Goal: Transaction & Acquisition: Purchase product/service

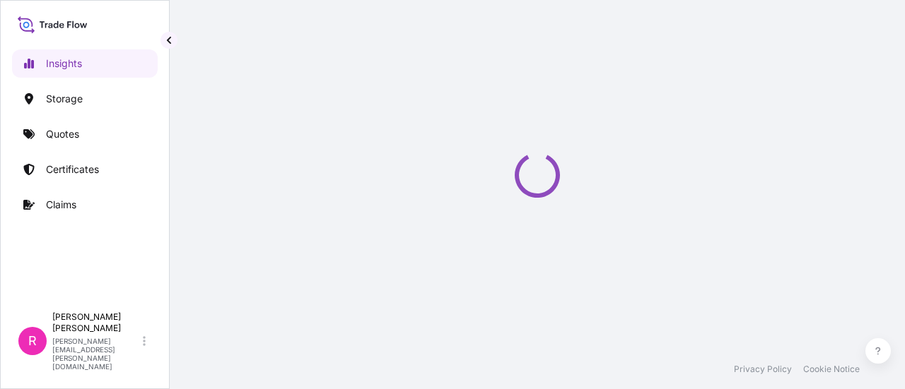
select select "2025"
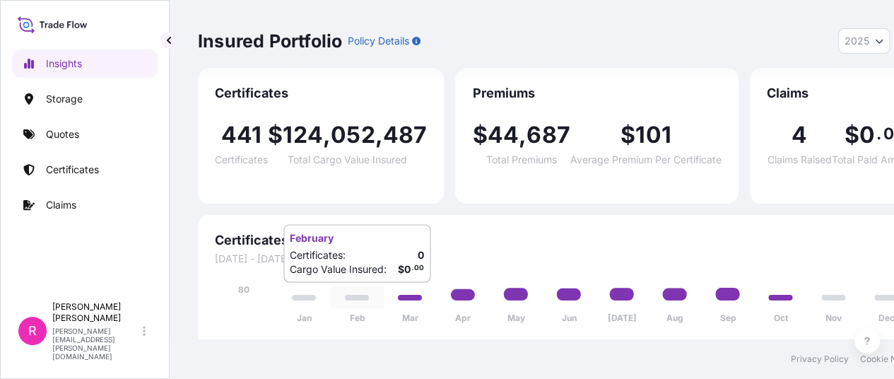
scroll to position [11, 0]
click at [116, 129] on link "Quotes" at bounding box center [85, 134] width 146 height 28
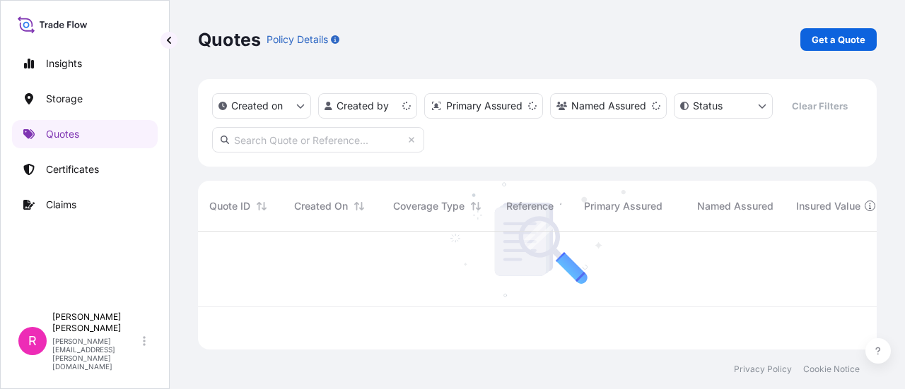
scroll to position [115, 667]
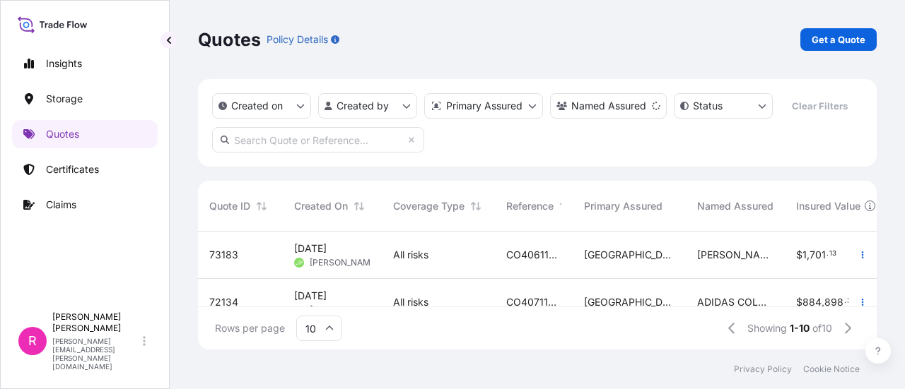
click at [867, 35] on link "Get a Quote" at bounding box center [838, 39] width 76 height 23
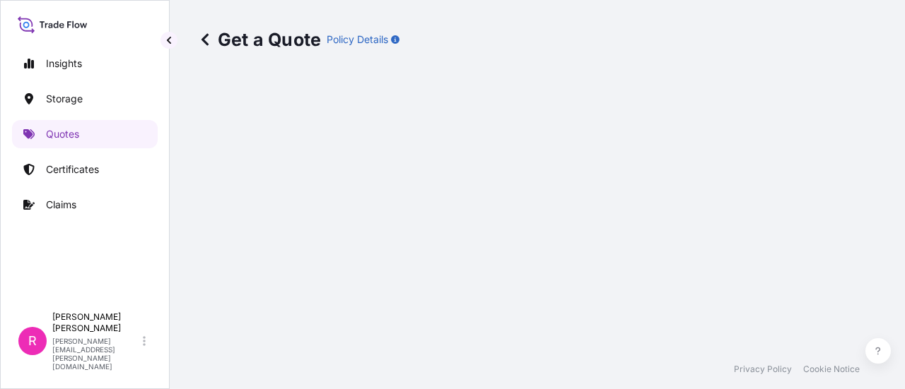
click at [862, 35] on div "Get a Quote Policy Details" at bounding box center [537, 175] width 735 height 350
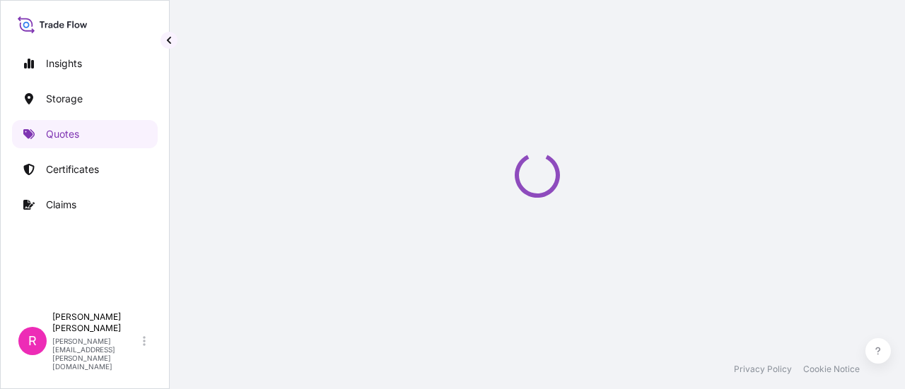
select select "Water"
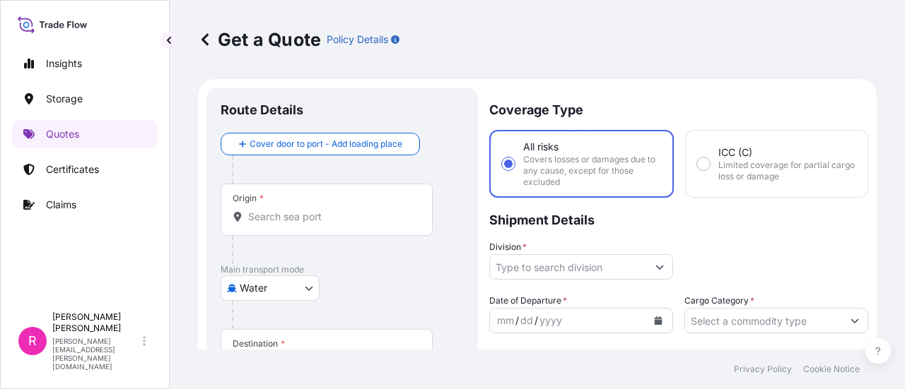
scroll to position [23, 0]
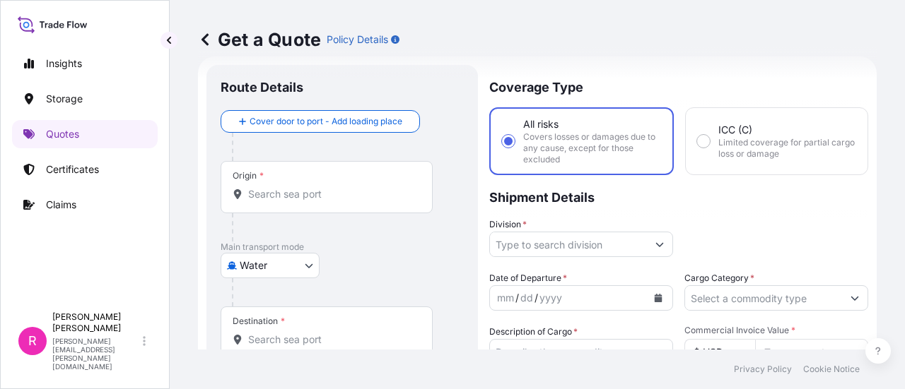
click at [384, 182] on div "Origin *" at bounding box center [327, 187] width 212 height 52
click at [384, 187] on input "Origin *" at bounding box center [331, 194] width 167 height 14
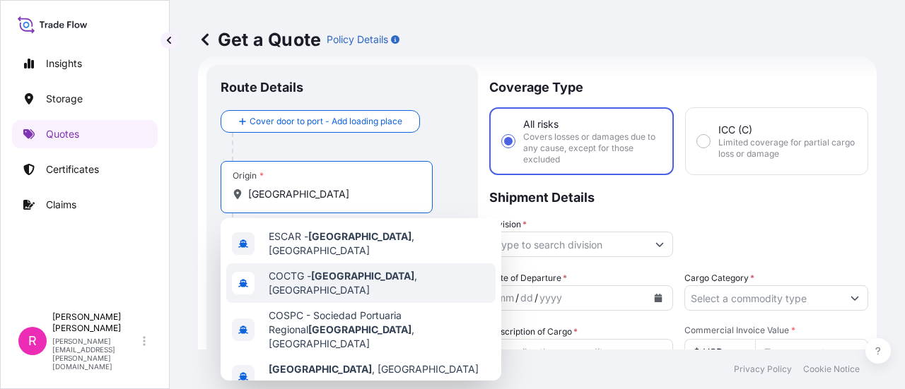
click at [370, 271] on span "COCTG - Cartagena , Colombia" at bounding box center [379, 283] width 221 height 28
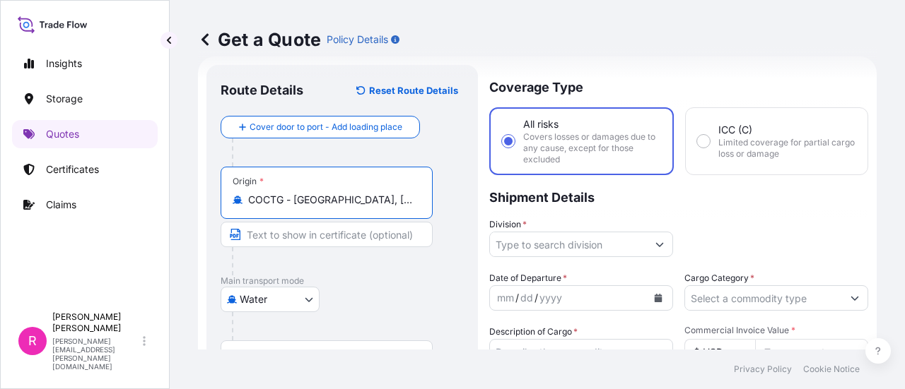
type input "COCTG - Cartagena, Colombia"
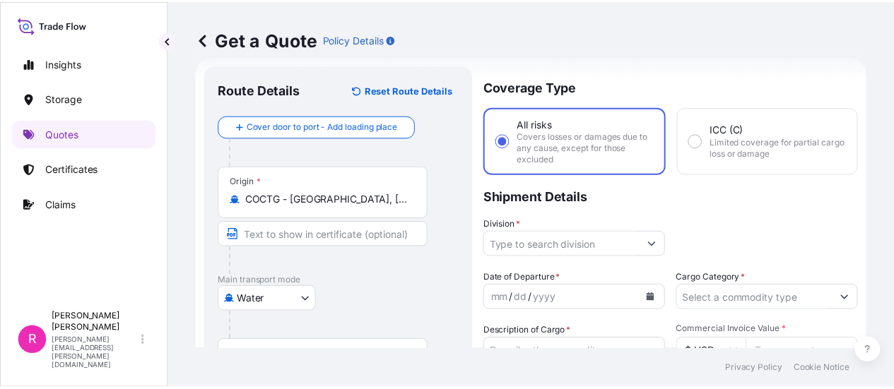
scroll to position [93, 0]
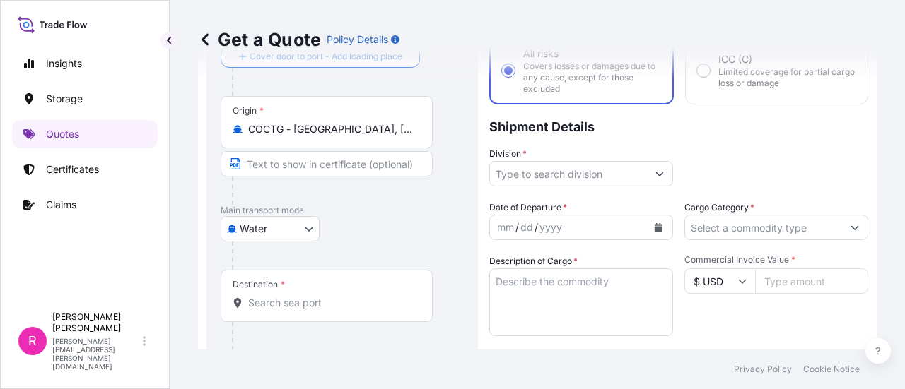
click at [301, 308] on input "Destination *" at bounding box center [331, 303] width 167 height 14
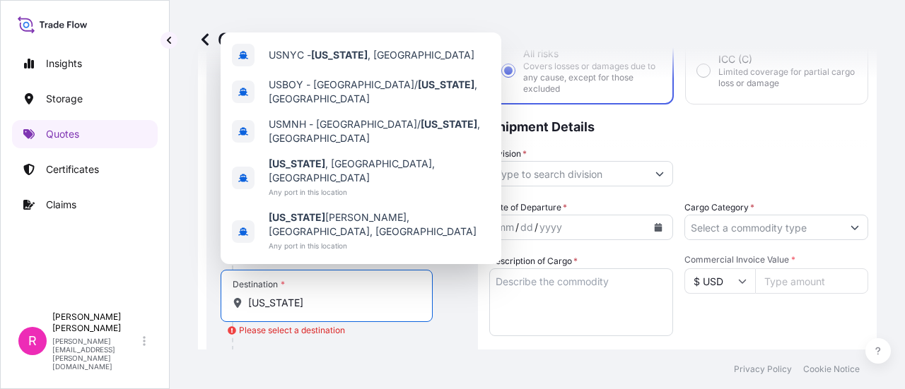
drag, startPoint x: 310, startPoint y: 307, endPoint x: 171, endPoint y: 314, distance: 138.7
click at [171, 313] on div "Get a Quote Policy Details Route Details Reset Route Details Cover door to port…" at bounding box center [537, 175] width 735 height 350
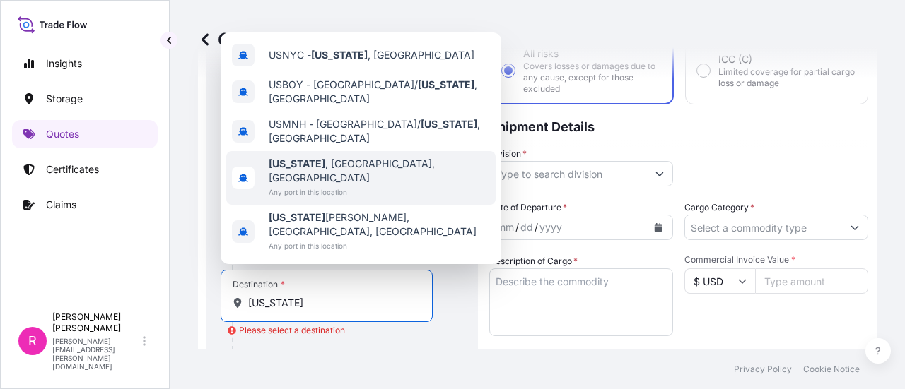
click at [347, 185] on span "New York , NY, USA" at bounding box center [379, 171] width 221 height 28
type input "New York, NY, USA"
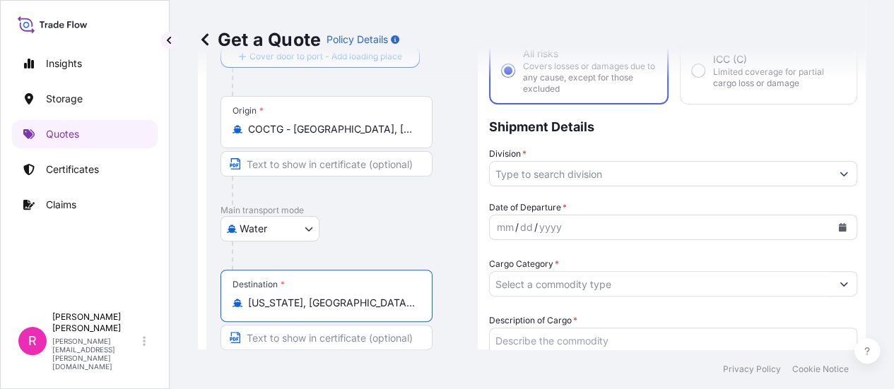
click at [548, 179] on input "Division *" at bounding box center [660, 173] width 341 height 25
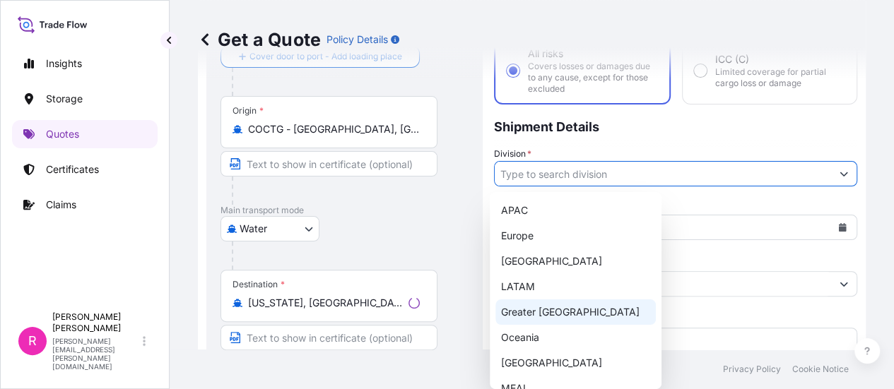
click at [535, 287] on div "LATAM" at bounding box center [575, 286] width 160 height 25
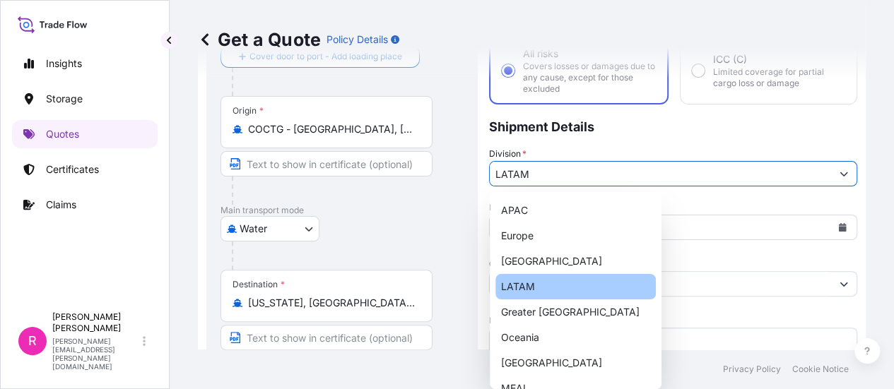
type input "LATAM"
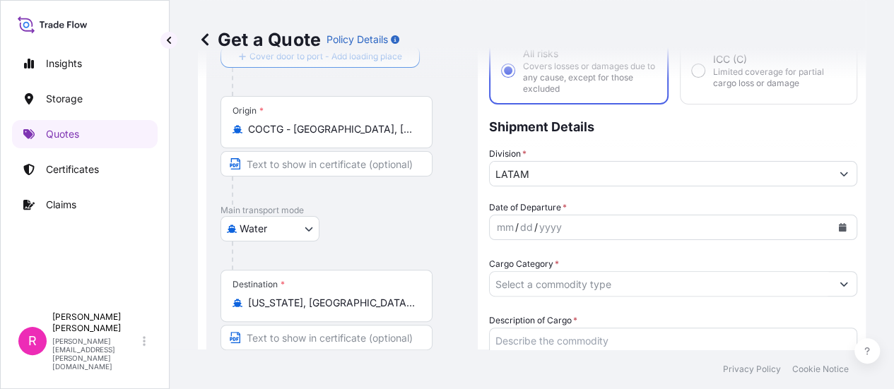
click at [658, 222] on body "Insights Storage Quotes Certificates Claims R Ruben Diaz ruben.diaz@psabdp.com …" at bounding box center [447, 194] width 894 height 389
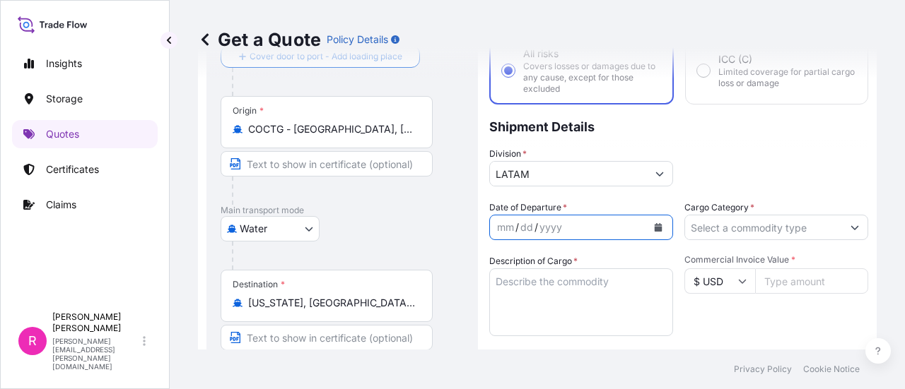
click at [655, 228] on icon "Calendar" at bounding box center [659, 227] width 8 height 8
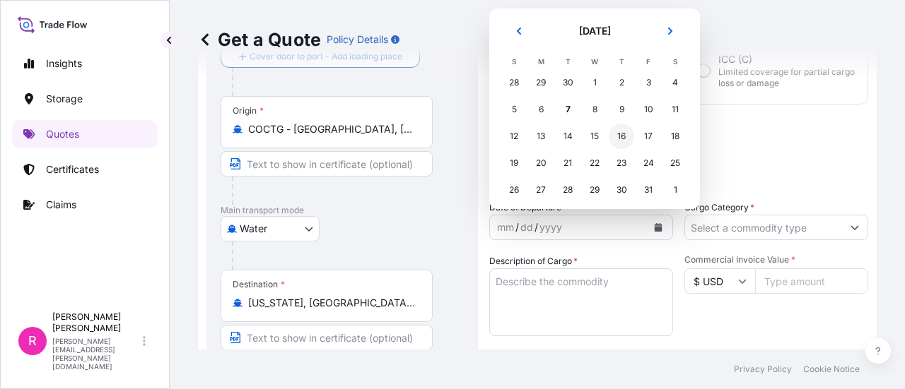
click at [619, 141] on div "16" at bounding box center [621, 136] width 25 height 25
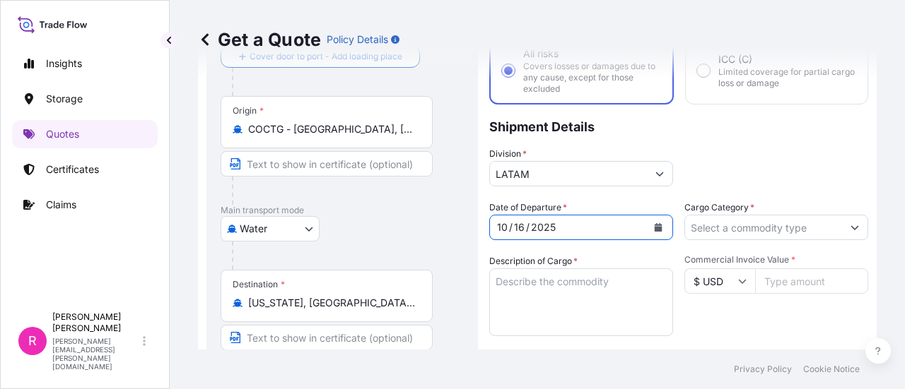
click at [756, 235] on input "Cargo Category *" at bounding box center [763, 227] width 157 height 25
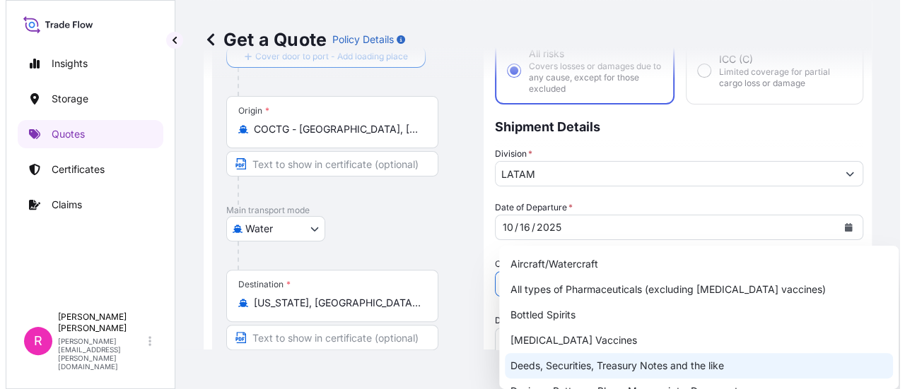
scroll to position [71, 0]
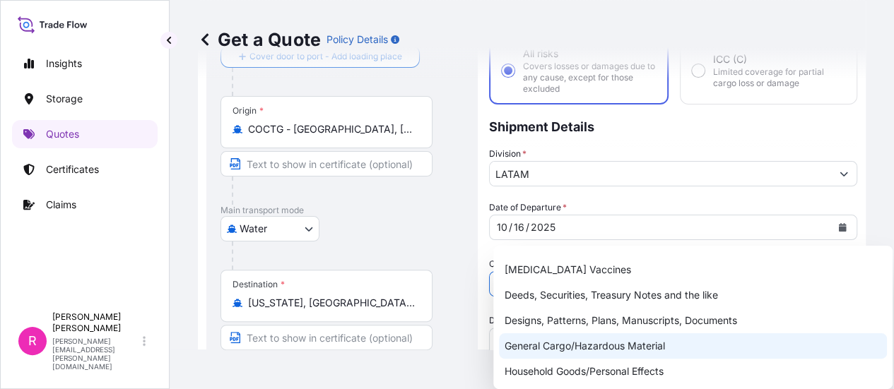
click at [573, 351] on div "General Cargo/Hazardous Material" at bounding box center [693, 346] width 388 height 25
type input "General Cargo/Hazardous Material"
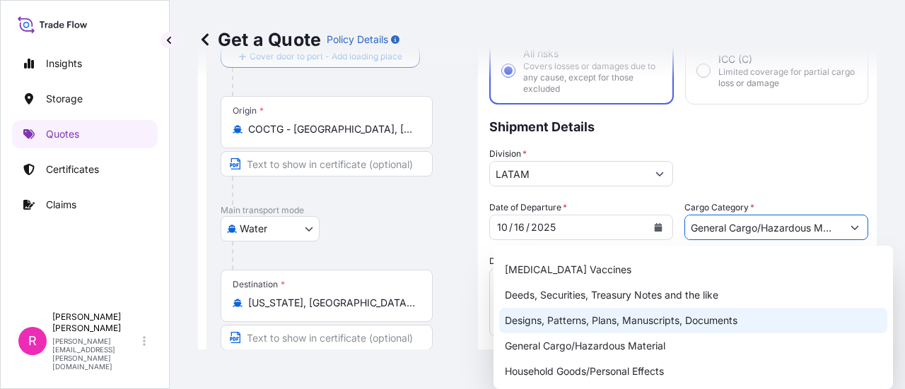
drag, startPoint x: 561, startPoint y: 298, endPoint x: 557, endPoint y: 288, distance: 10.5
click at [559, 293] on textarea "Description of Cargo *" at bounding box center [581, 303] width 184 height 68
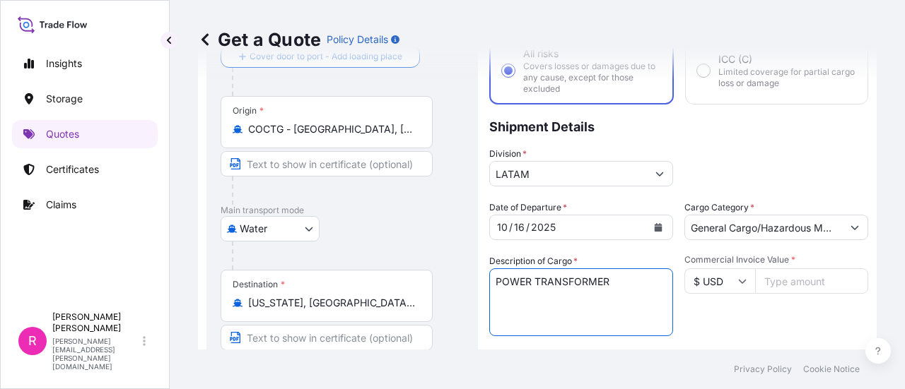
type textarea "POWER TRANSFORMER"
click at [793, 270] on input "Commercial Invoice Value *" at bounding box center [811, 281] width 113 height 25
type input "439966"
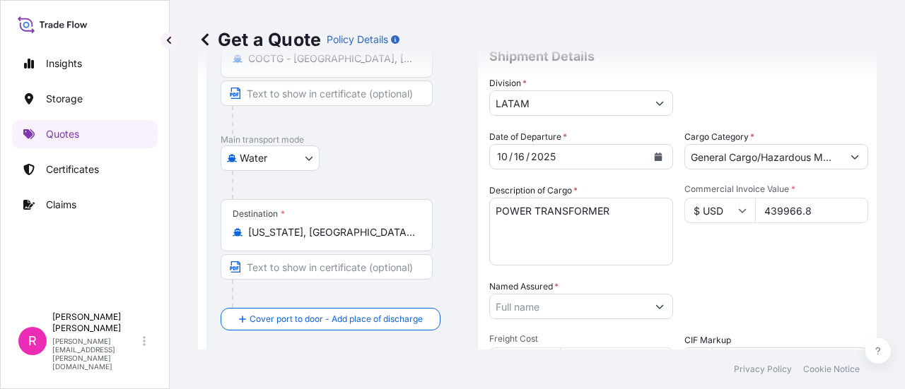
scroll to position [305, 0]
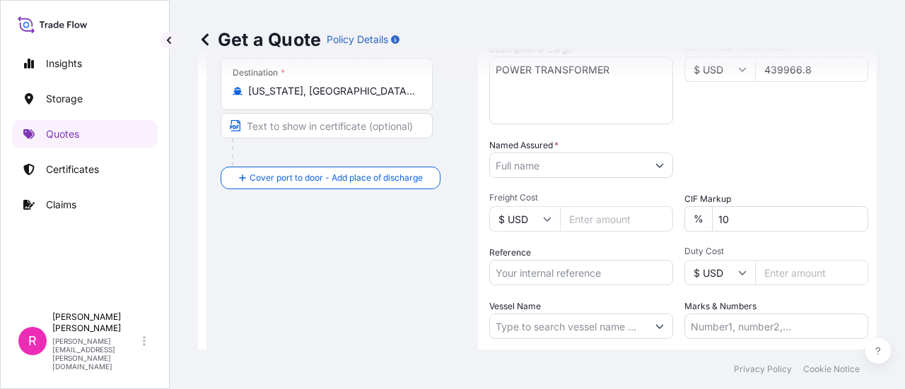
type input "439966.8"
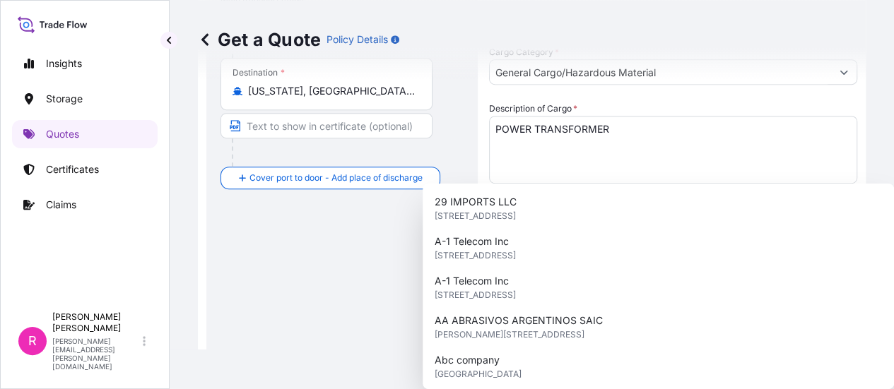
click at [589, 271] on input "Named Assured *" at bounding box center [660, 283] width 341 height 25
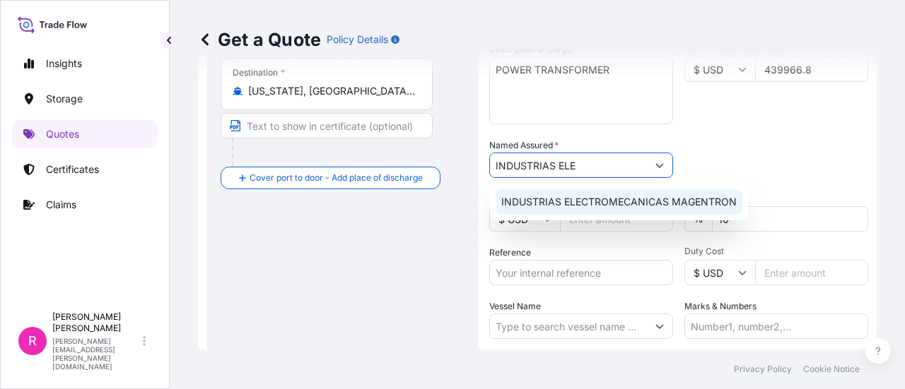
click at [568, 203] on span "INDUSTRIAS ELECTROMECANICAS MAGENTRON" at bounding box center [618, 202] width 235 height 14
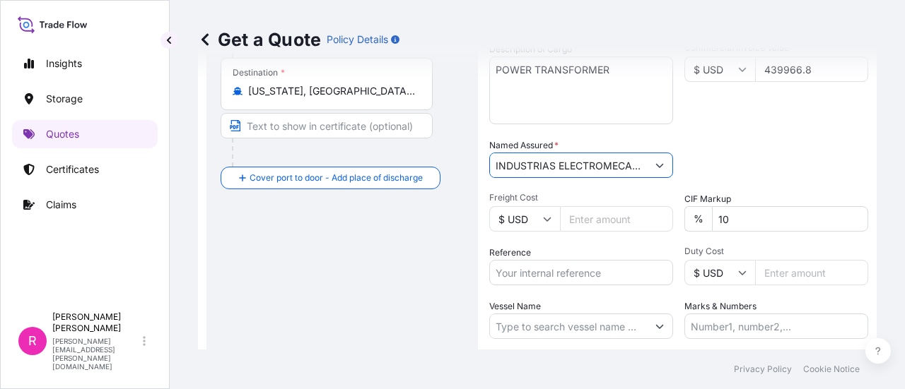
scroll to position [376, 0]
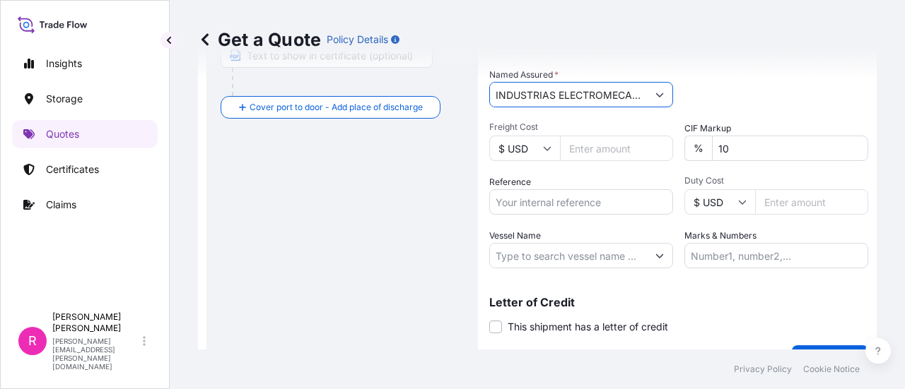
type input "INDUSTRIAS ELECTROMECANICAS MAGENTRON"
click at [589, 200] on input "Reference" at bounding box center [581, 201] width 184 height 25
click at [528, 210] on input "Reference" at bounding box center [581, 201] width 184 height 25
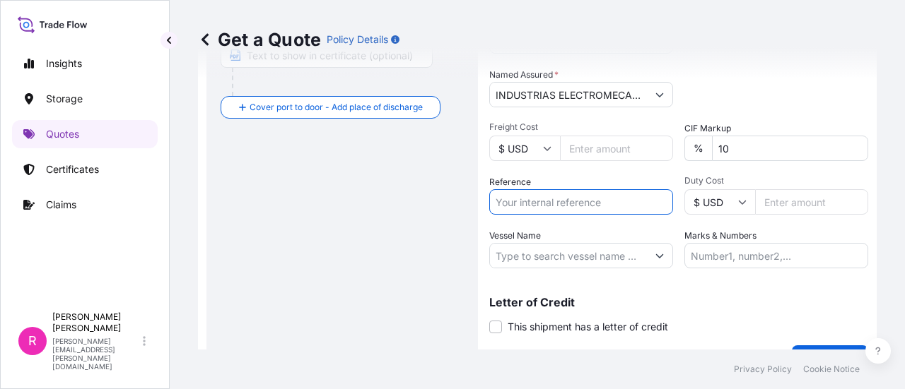
paste input "EXPO 285-25 SWITCHGEARUS ov 49592"
type input "EXPO 285-25 SWITCHGEARUS ov 49592"
click at [606, 265] on input "Vessel Name" at bounding box center [568, 255] width 157 height 25
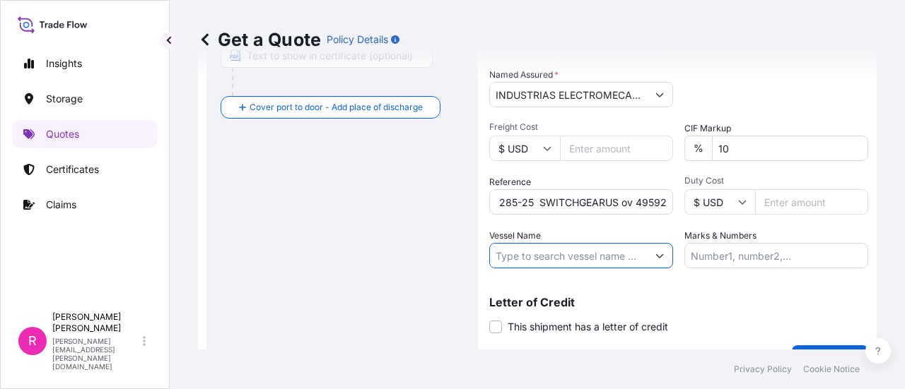
scroll to position [0, 0]
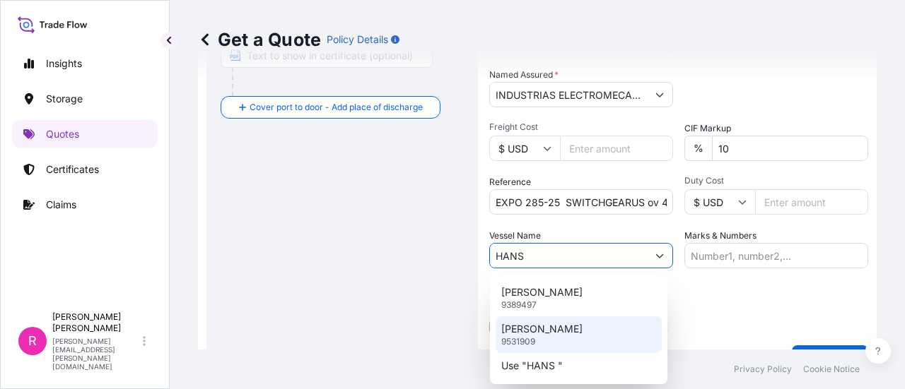
click at [556, 330] on p "HANS SCHULTE" at bounding box center [541, 329] width 81 height 14
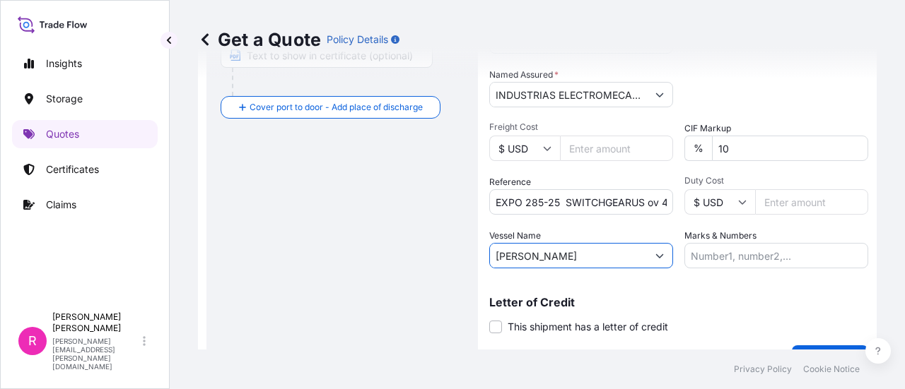
scroll to position [408, 0]
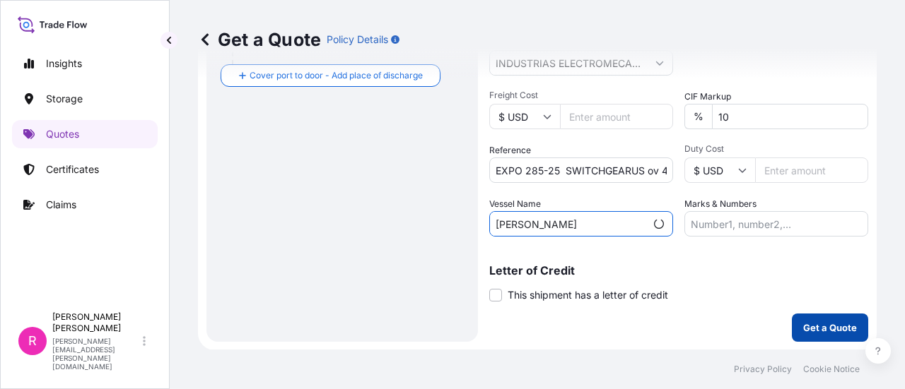
type input "HANS SCHULTE"
click at [811, 321] on p "Get a Quote" at bounding box center [830, 328] width 54 height 14
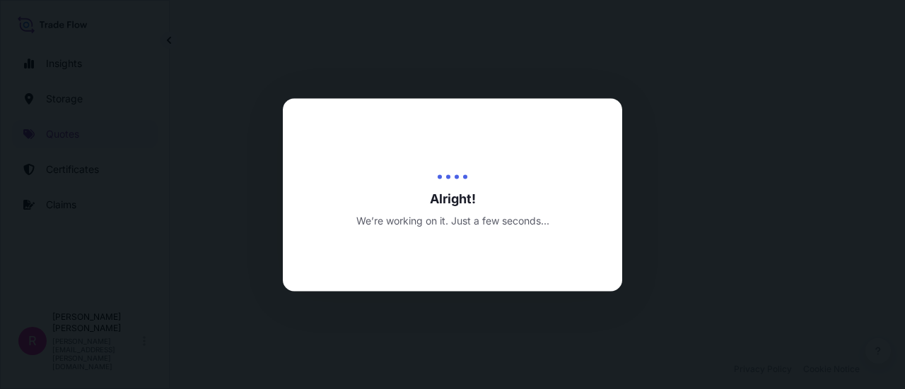
select select "Water"
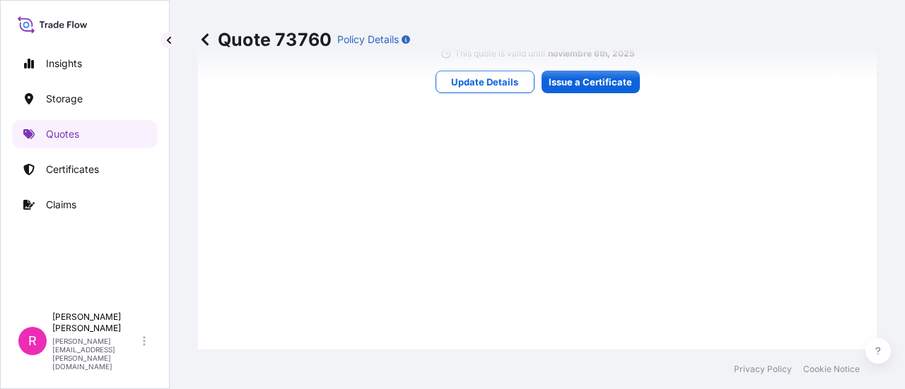
scroll to position [1196, 0]
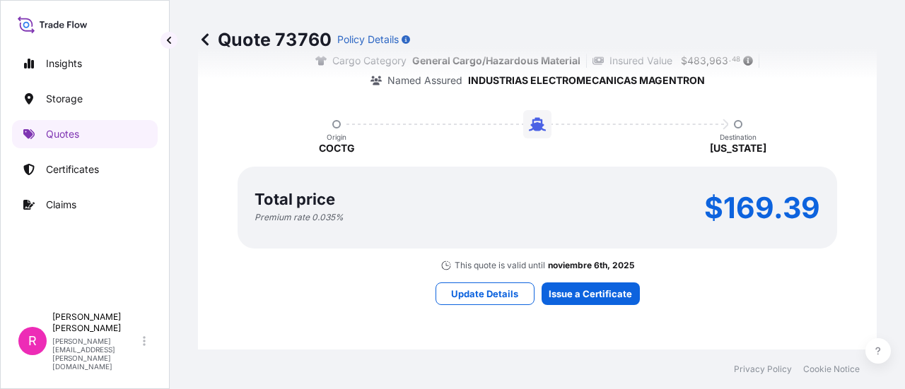
click at [597, 280] on div "Here's your insurance offer Primary Assured Colombia All risk coverage Cargo Ca…" at bounding box center [537, 120] width 639 height 1048
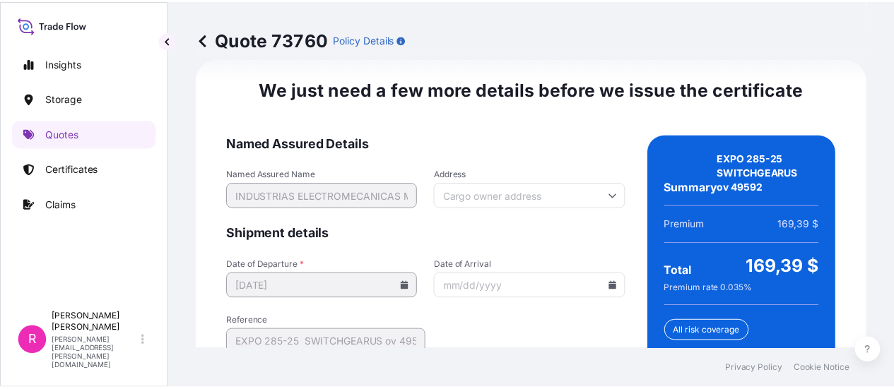
scroll to position [2358, 0]
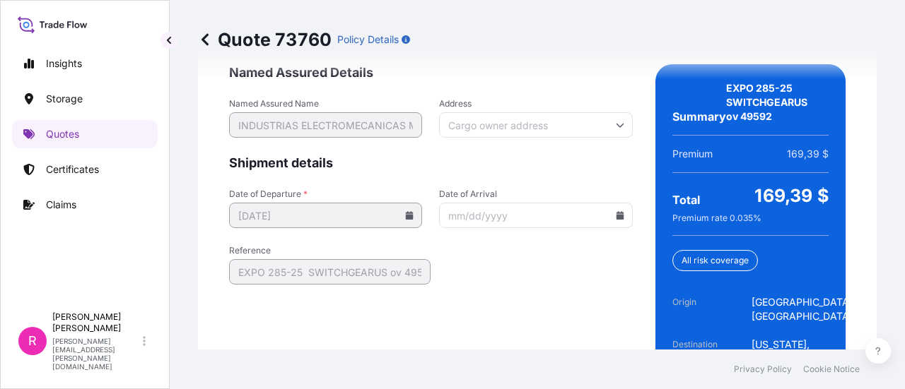
click at [616, 215] on icon at bounding box center [620, 215] width 8 height 8
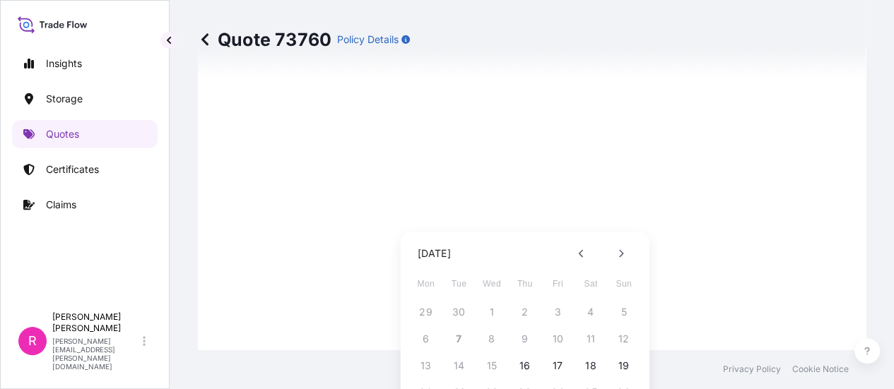
scroll to position [71, 0]
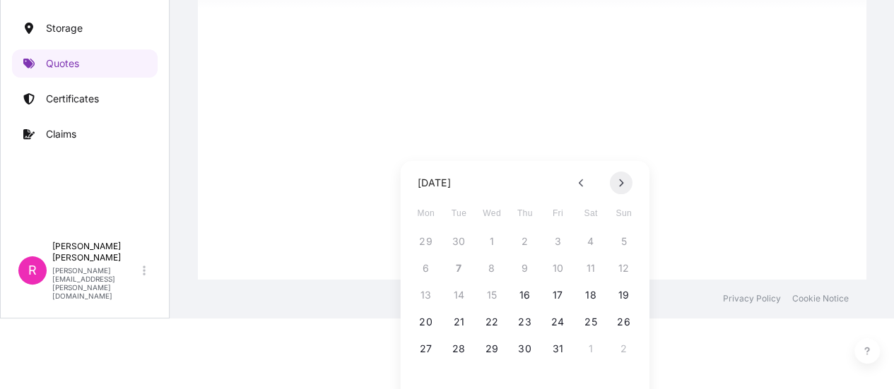
drag, startPoint x: 614, startPoint y: 194, endPoint x: 621, endPoint y: 184, distance: 12.2
click at [615, 192] on div "October 2025 Mon Tue Wed Thu Fri Sat Sun 29 30 1 2 3 4 5 6 7 8 9 10 11 12 13 14…" at bounding box center [525, 279] width 226 height 236
click at [621, 184] on icon at bounding box center [621, 184] width 4 height 8
click at [524, 275] on button "6" at bounding box center [525, 268] width 23 height 23
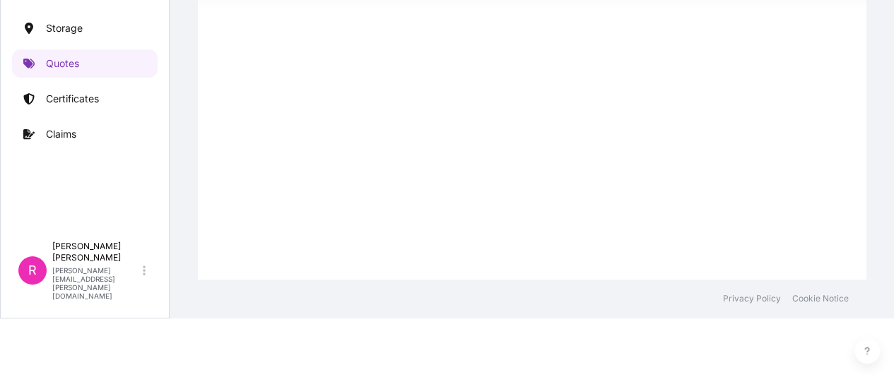
type input "11/06/2025"
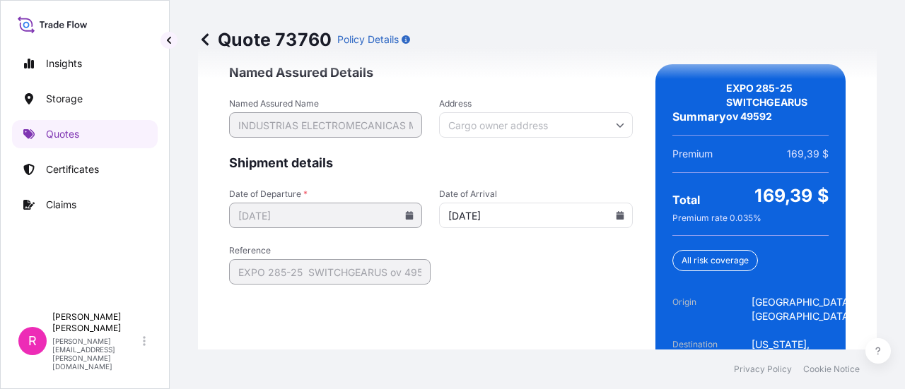
scroll to position [2450, 0]
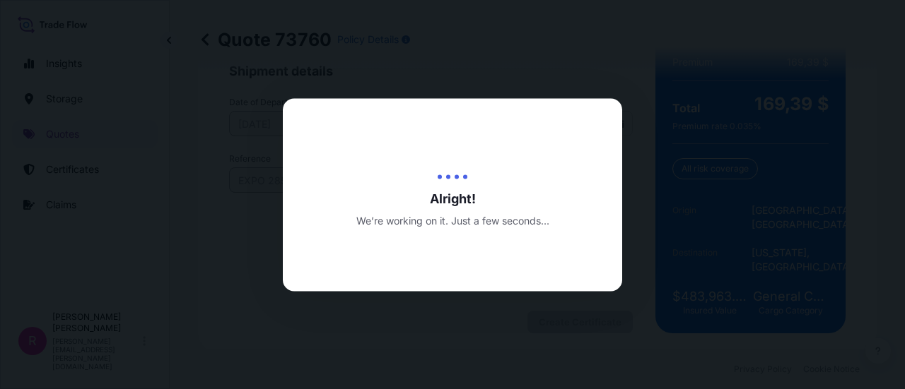
drag, startPoint x: 604, startPoint y: 107, endPoint x: 599, endPoint y: 115, distance: 8.9
click at [603, 107] on div "Alright! We’re working on it. Just a few seconds..." at bounding box center [452, 194] width 339 height 193
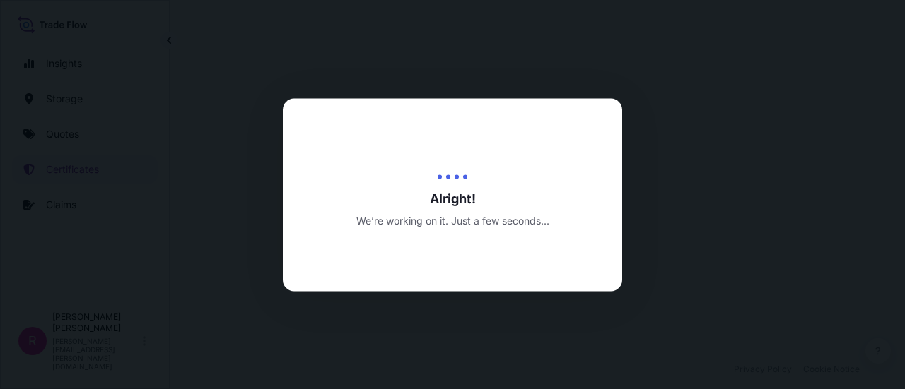
click at [604, 93] on div at bounding box center [452, 194] width 905 height 389
click at [642, 101] on div at bounding box center [452, 194] width 905 height 389
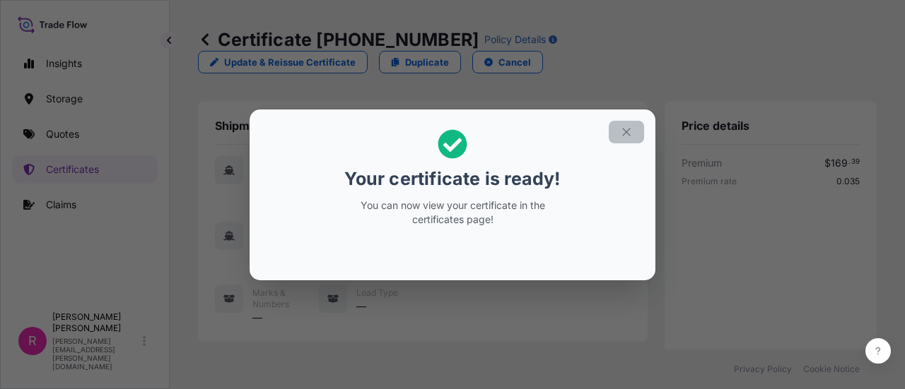
click at [624, 129] on icon "button" at bounding box center [626, 132] width 13 height 13
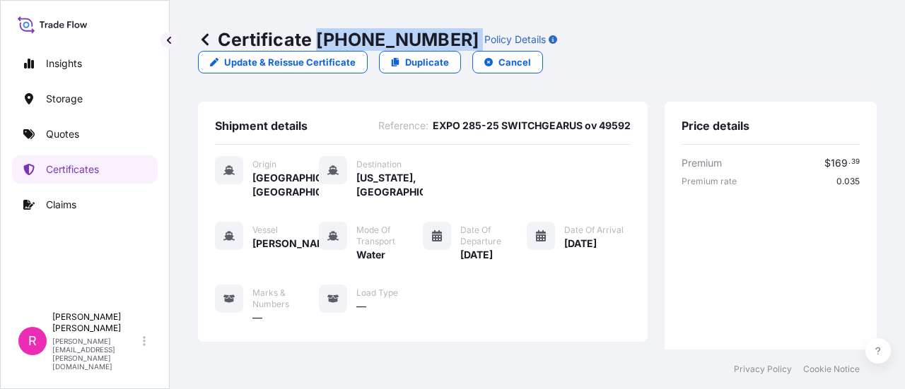
drag, startPoint x: 316, startPoint y: 44, endPoint x: 887, endPoint y: 139, distance: 579.0
click at [432, 42] on div "Certificate 31619-465-1 Policy Details" at bounding box center [377, 39] width 359 height 23
copy p "31619-465-1"
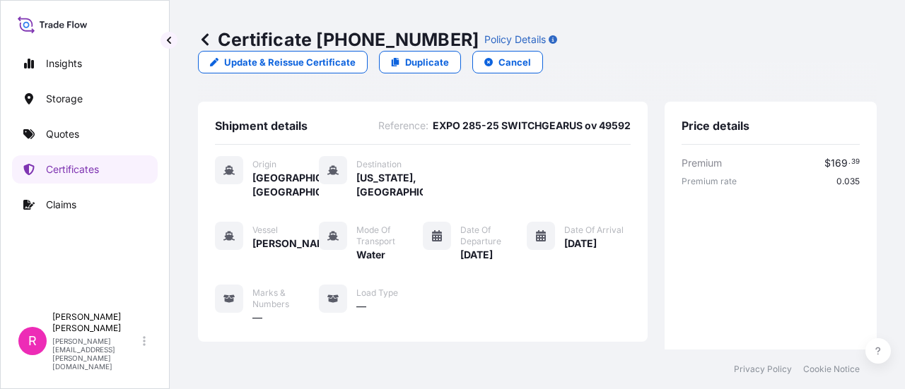
click at [842, 25] on div "Certificate 31619-465-1 Policy Details Update & Reissue Certificate Duplicate C…" at bounding box center [537, 51] width 679 height 102
drag, startPoint x: 844, startPoint y: 56, endPoint x: 844, endPoint y: 42, distance: 14.1
click at [844, 54] on div "Certificate 31619-465-1 Policy Details Update & Reissue Certificate Duplicate C…" at bounding box center [537, 51] width 679 height 102
click at [531, 55] on p "Cancel" at bounding box center [514, 62] width 33 height 14
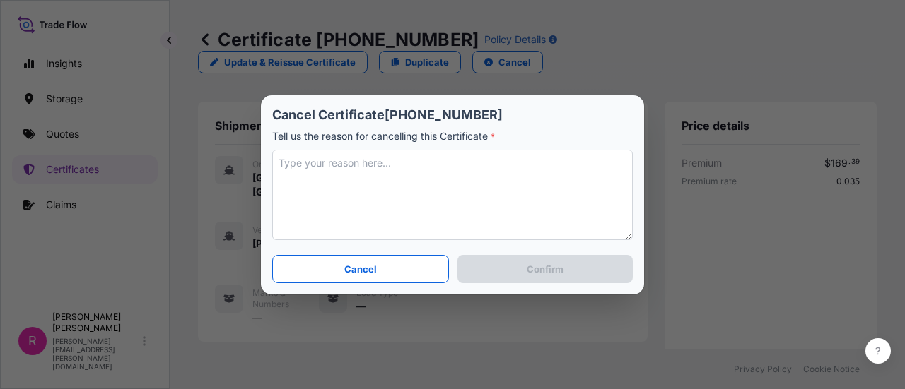
click at [496, 182] on textarea at bounding box center [452, 195] width 360 height 90
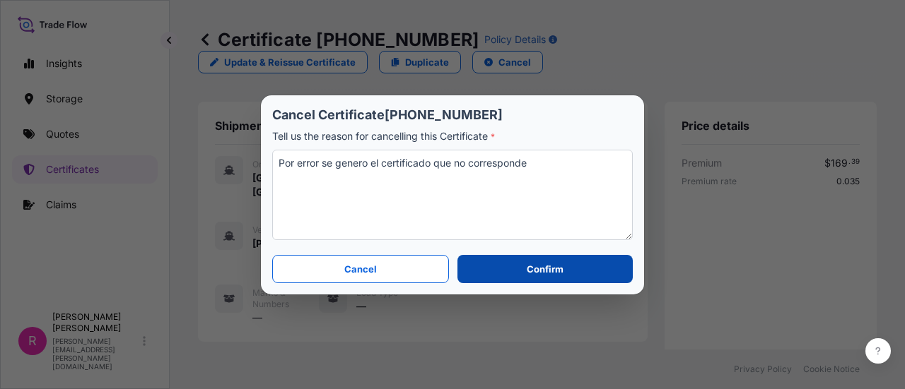
type textarea "Por error se genero el certificado que no corresponde"
click at [512, 281] on button "Confirm" at bounding box center [544, 269] width 175 height 28
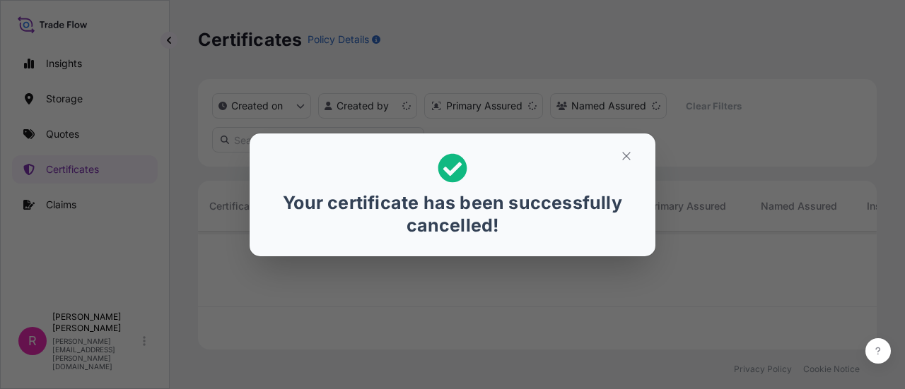
scroll to position [115, 667]
click at [606, 157] on div "Your certificate has been successfully cancelled!" at bounding box center [452, 195] width 383 height 100
click at [627, 159] on icon "button" at bounding box center [626, 156] width 13 height 13
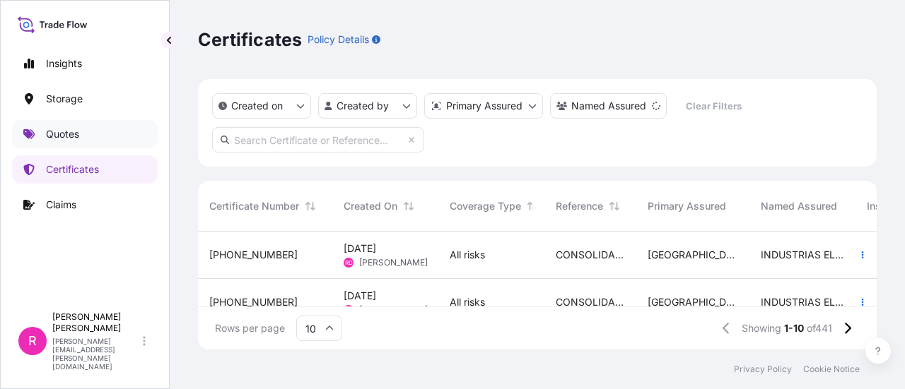
click at [84, 125] on link "Quotes" at bounding box center [85, 134] width 146 height 28
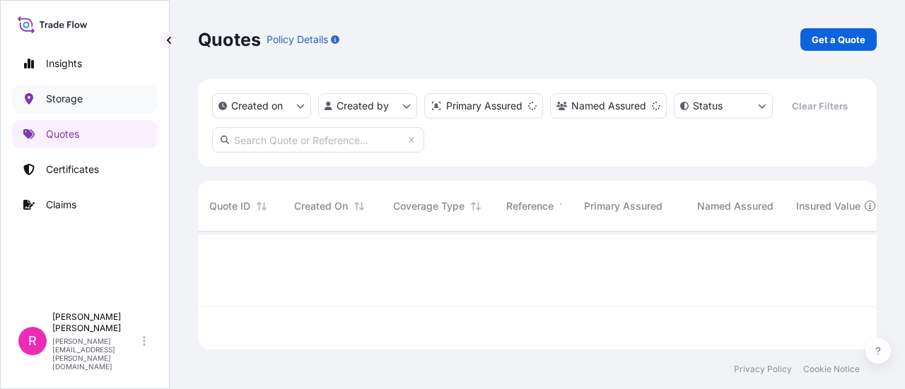
scroll to position [115, 667]
click at [809, 42] on link "Get a Quote" at bounding box center [838, 39] width 76 height 23
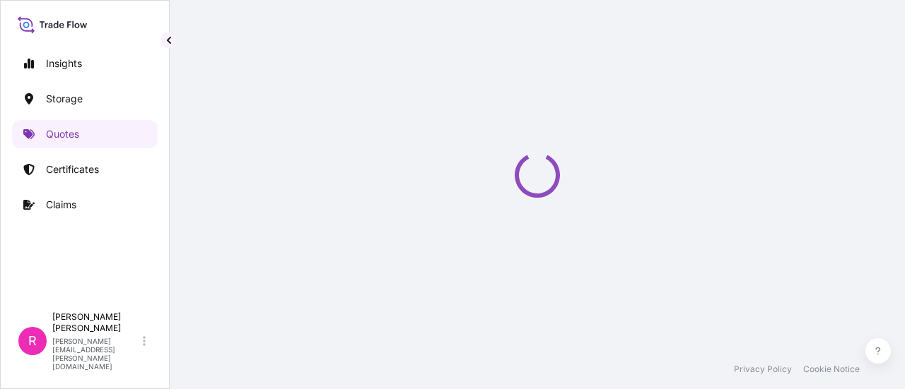
scroll to position [23, 0]
select select "Water"
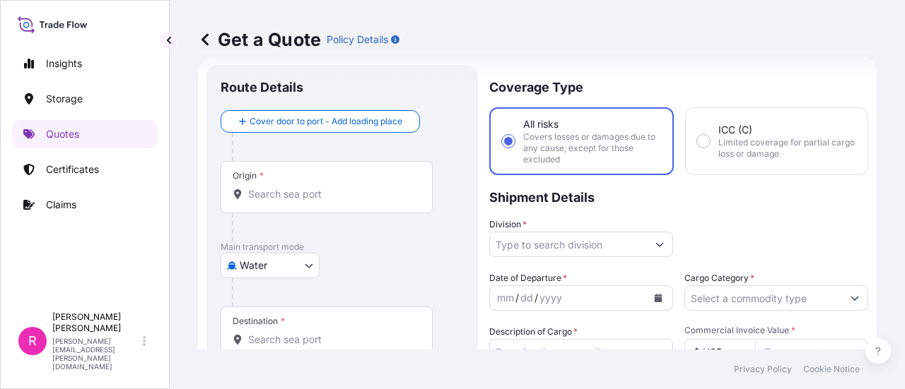
click at [315, 202] on div "Origin *" at bounding box center [327, 187] width 212 height 52
click at [315, 201] on input "Origin *" at bounding box center [331, 194] width 167 height 14
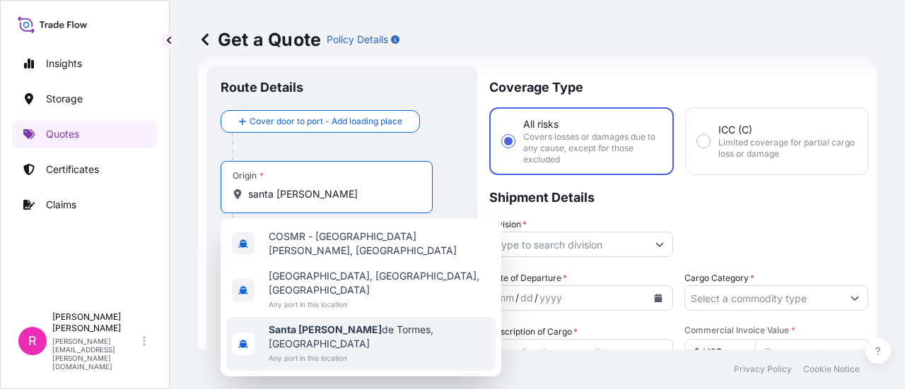
type input "santa [PERSON_NAME]"
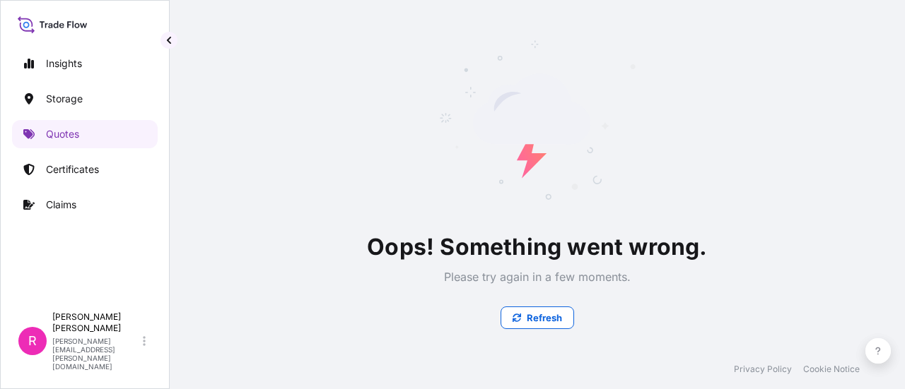
scroll to position [0, 0]
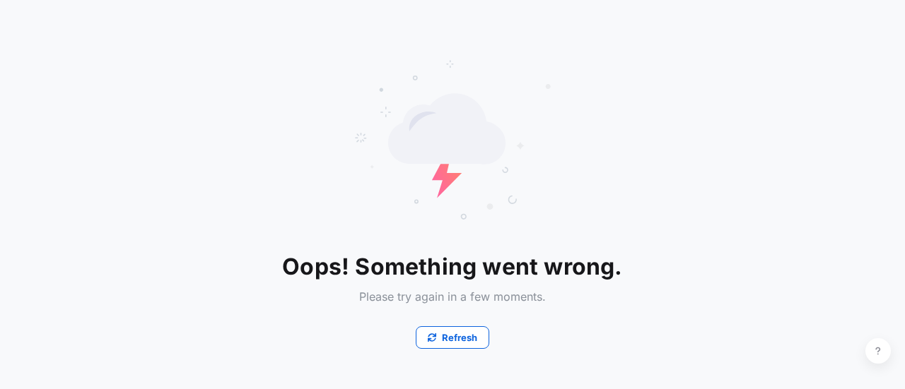
click at [445, 336] on p "Refresh" at bounding box center [459, 338] width 35 height 14
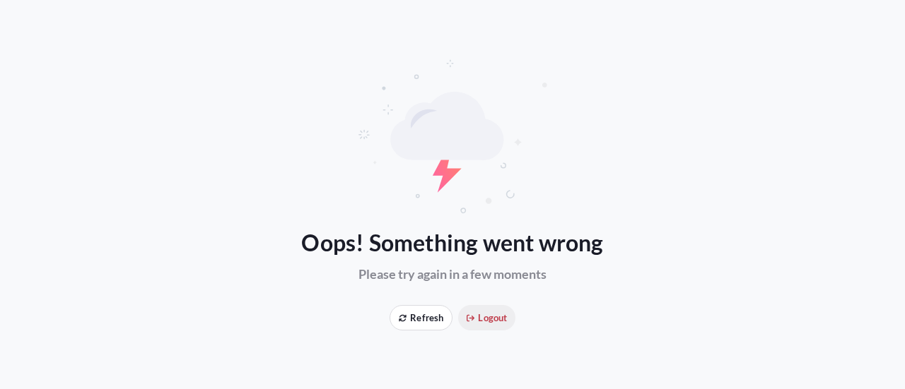
click at [495, 326] on button "Logout" at bounding box center [486, 317] width 57 height 25
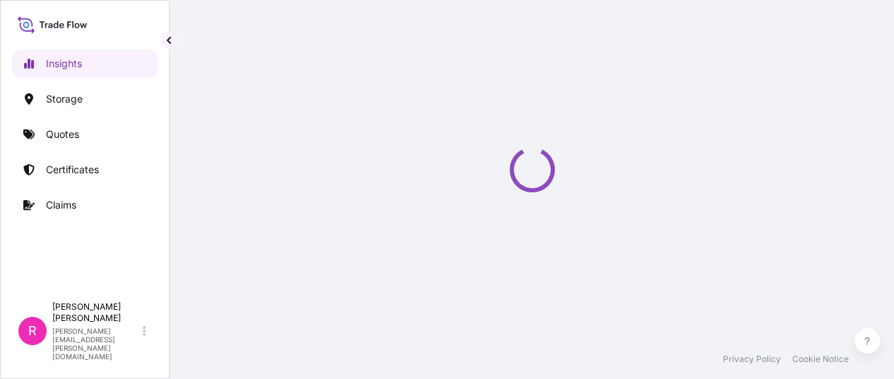
select select "2025"
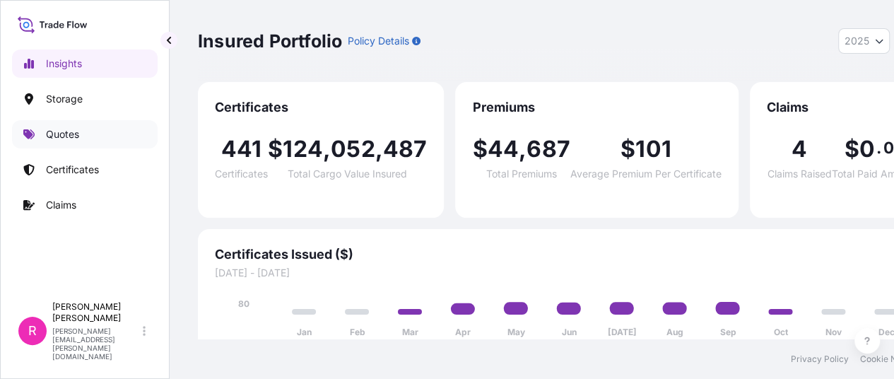
click at [42, 137] on link "Quotes" at bounding box center [85, 134] width 146 height 28
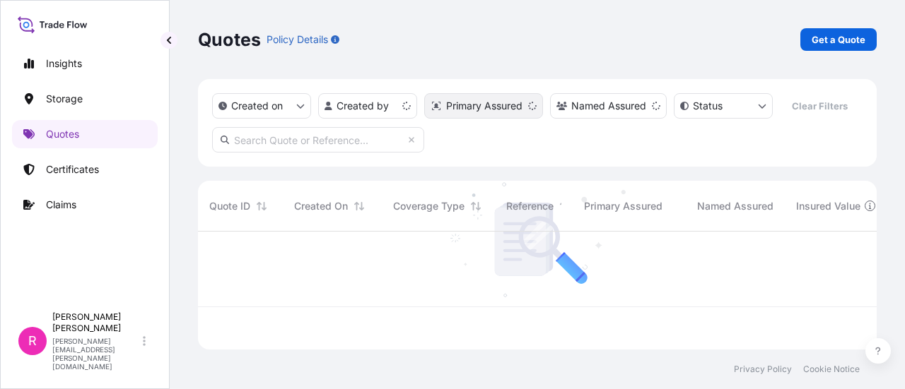
scroll to position [115, 667]
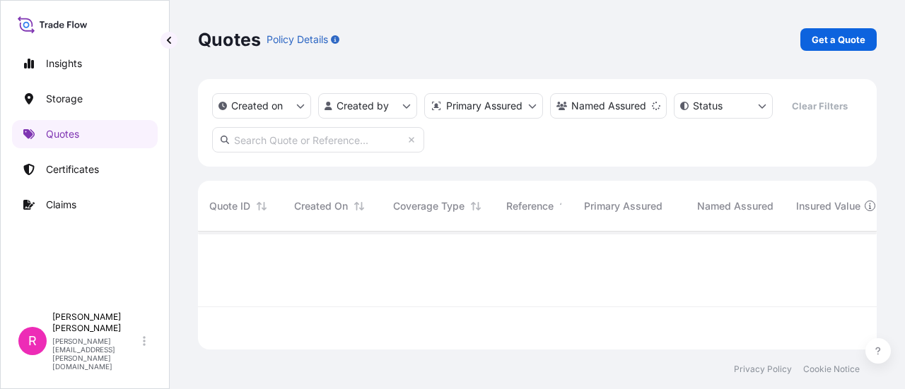
click at [816, 27] on div "Quotes Policy Details Get a Quote" at bounding box center [537, 39] width 679 height 79
click at [821, 30] on link "Get a Quote" at bounding box center [838, 39] width 76 height 23
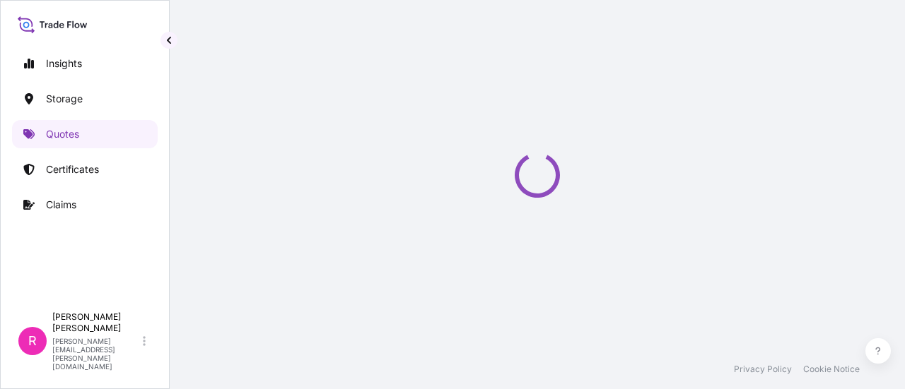
select select "Water"
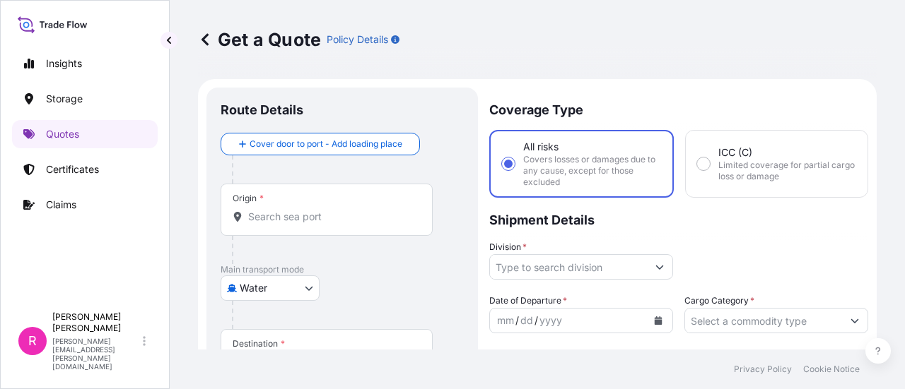
scroll to position [23, 0]
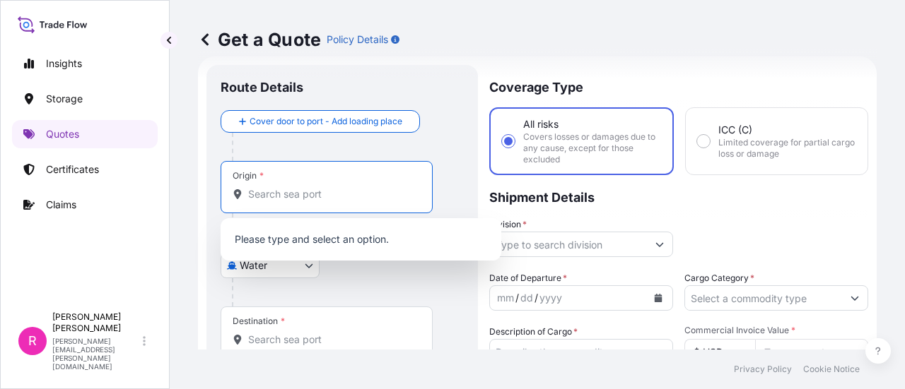
click at [311, 191] on input "Origin *" at bounding box center [331, 194] width 167 height 14
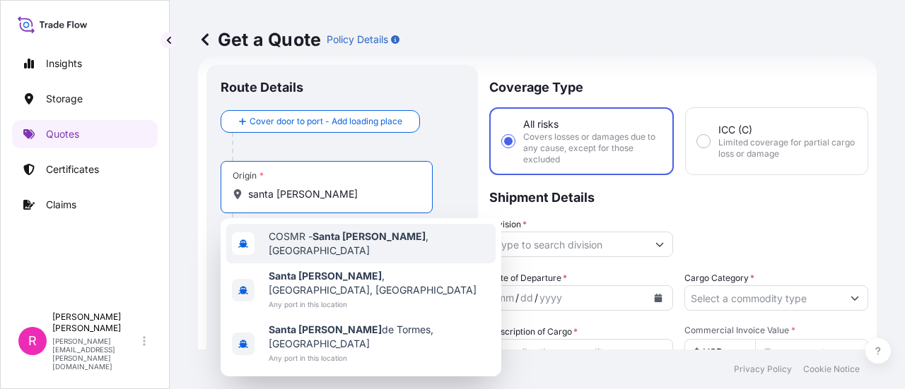
click at [346, 252] on div "COSMR - [GEOGRAPHIC_DATA][PERSON_NAME] , [GEOGRAPHIC_DATA]" at bounding box center [360, 244] width 269 height 40
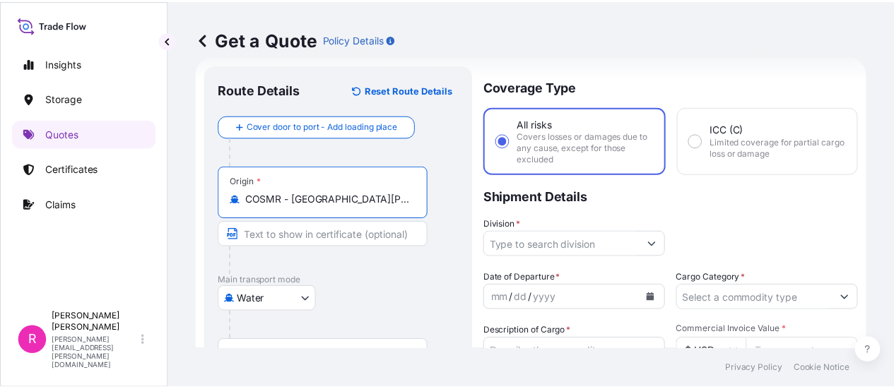
scroll to position [93, 0]
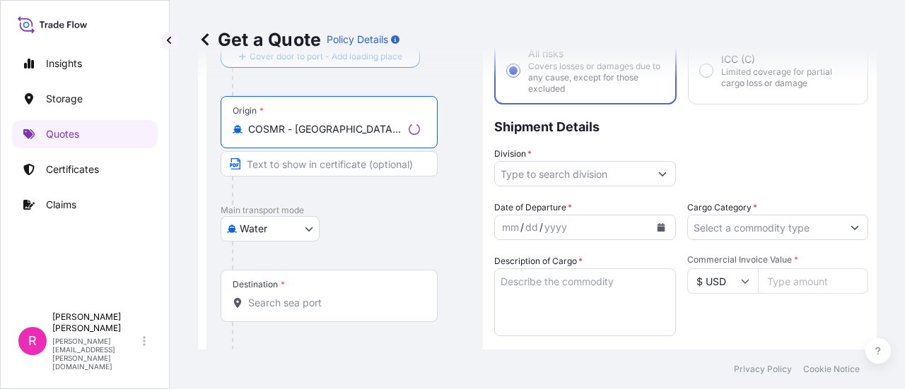
type input "COSMR - [GEOGRAPHIC_DATA][PERSON_NAME], [GEOGRAPHIC_DATA]"
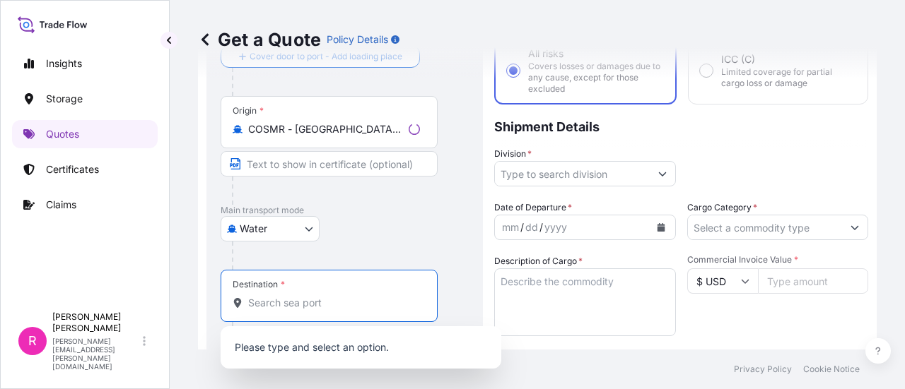
click at [291, 296] on input "Destination *" at bounding box center [334, 303] width 172 height 14
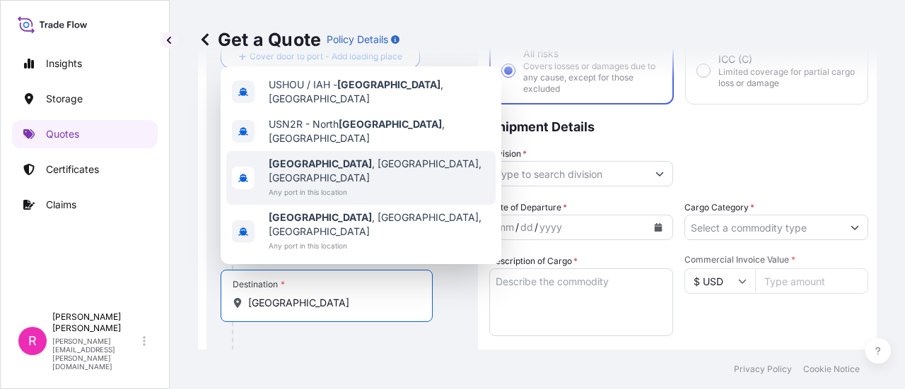
click at [359, 198] on div "[GEOGRAPHIC_DATA] , [GEOGRAPHIC_DATA], [GEOGRAPHIC_DATA] Any port in this locat…" at bounding box center [360, 178] width 269 height 54
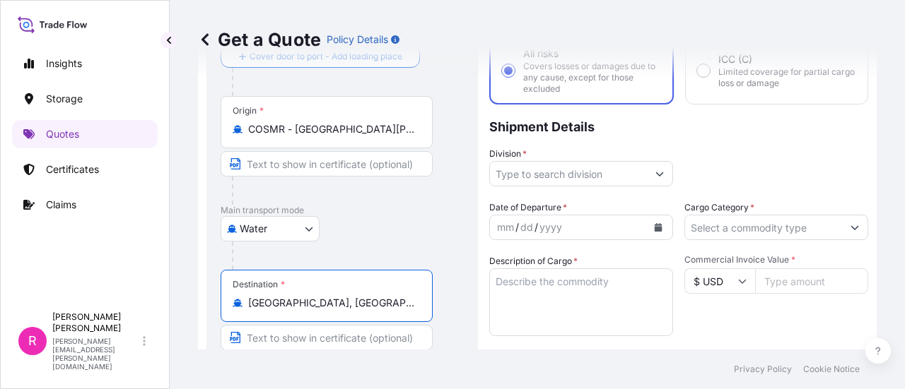
type input "[GEOGRAPHIC_DATA], [GEOGRAPHIC_DATA], [GEOGRAPHIC_DATA]"
click at [578, 176] on input "Division *" at bounding box center [568, 173] width 157 height 25
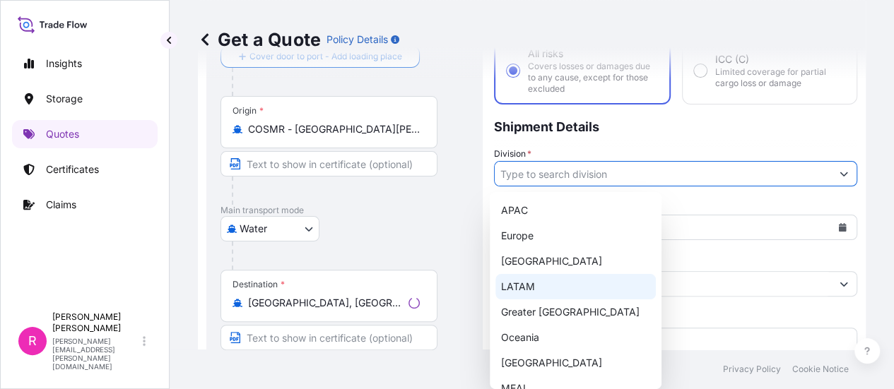
click at [557, 285] on div "LATAM" at bounding box center [575, 286] width 160 height 25
type input "LATAM"
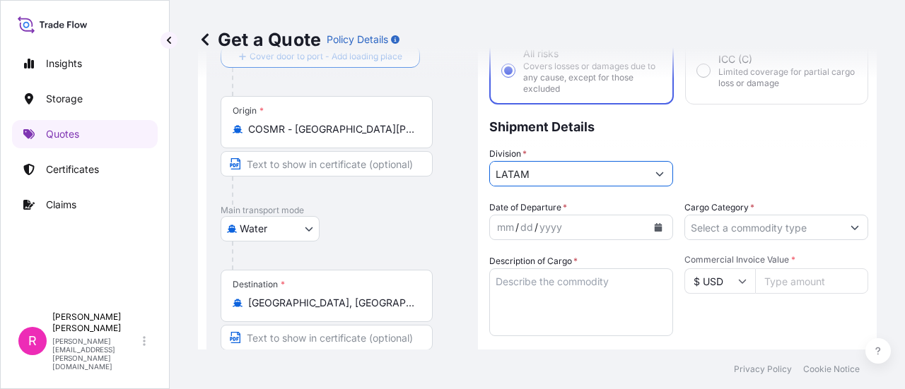
click at [648, 221] on button "Calendar" at bounding box center [658, 227] width 23 height 23
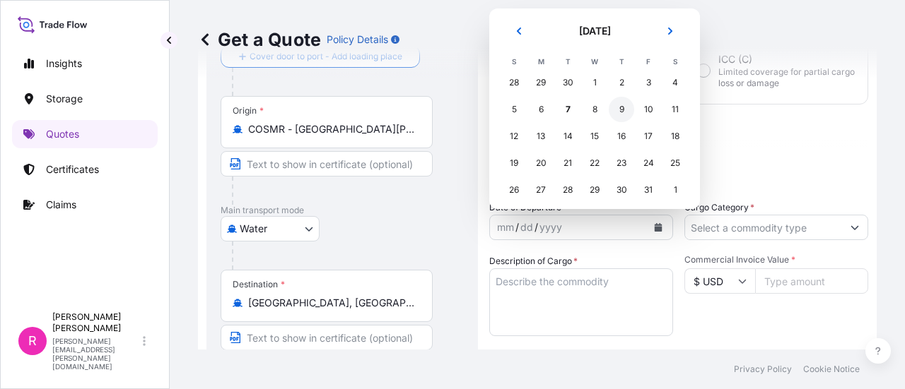
click at [635, 105] on tr "5 6 7 8 9 10 11" at bounding box center [594, 109] width 188 height 27
click at [642, 108] on div "10" at bounding box center [647, 109] width 25 height 25
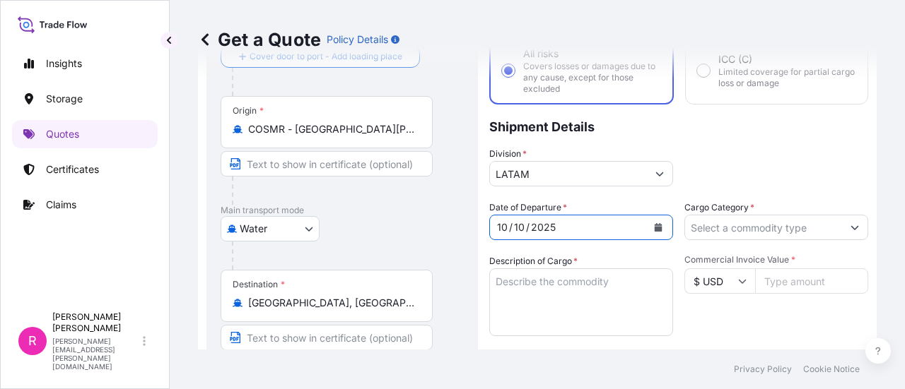
click at [751, 226] on input "Cargo Category *" at bounding box center [763, 227] width 157 height 25
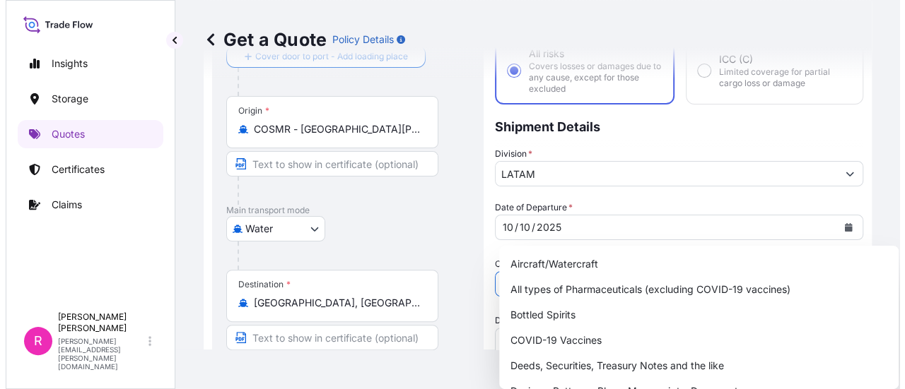
scroll to position [71, 0]
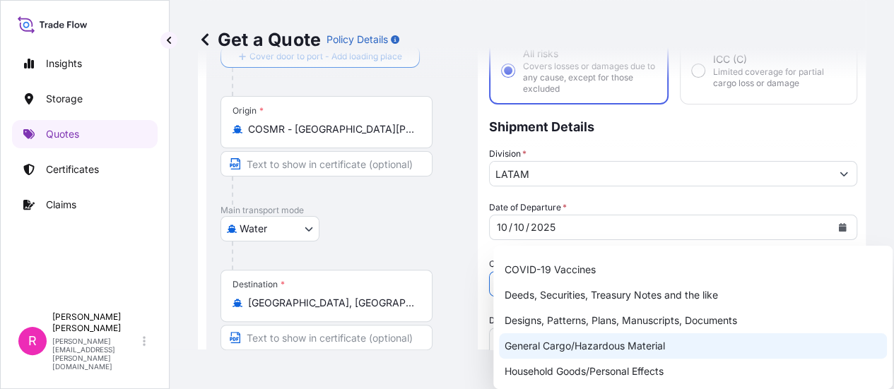
click at [578, 339] on div "General Cargo/Hazardous Material" at bounding box center [693, 346] width 388 height 25
type input "General Cargo/Hazardous Material"
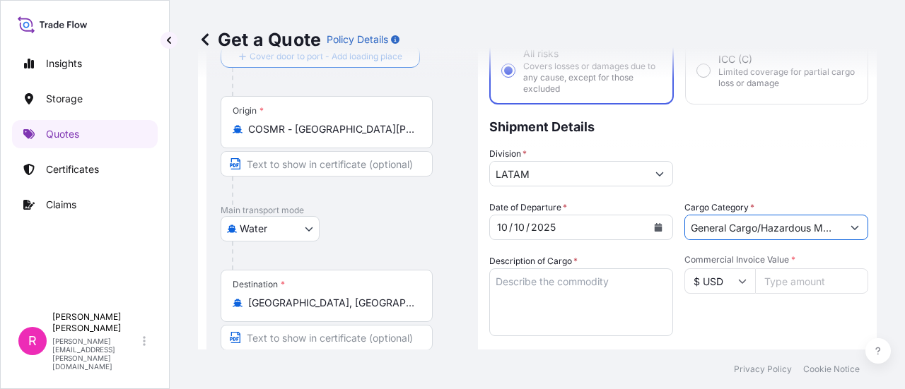
click at [551, 288] on textarea "Description of Cargo *" at bounding box center [581, 303] width 184 height 68
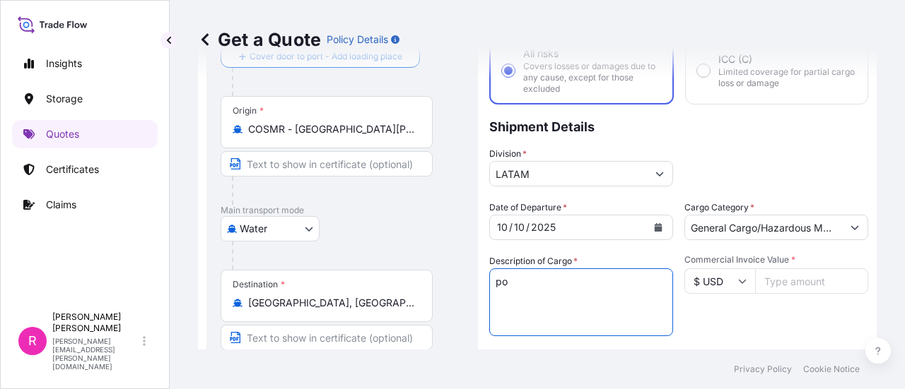
type textarea "p"
type textarea "POWER TRANSFORMER"
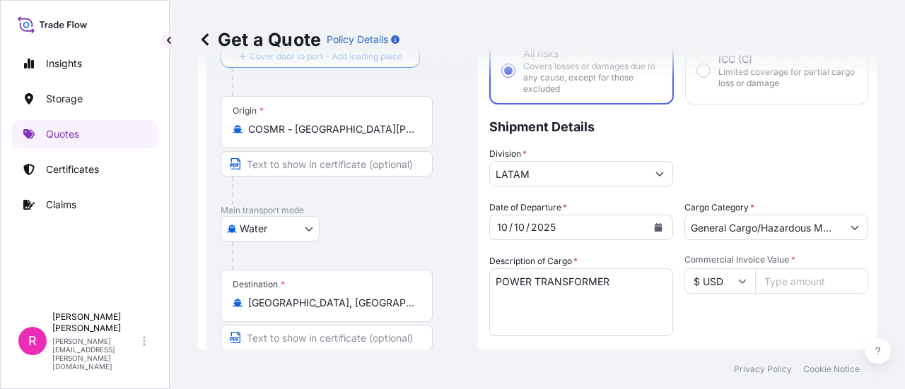
scroll to position [164, 0]
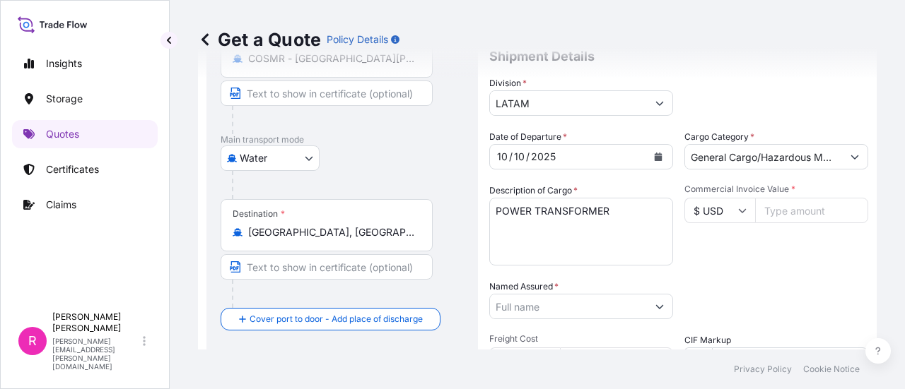
click at [813, 201] on input "Commercial Invoice Value *" at bounding box center [811, 210] width 113 height 25
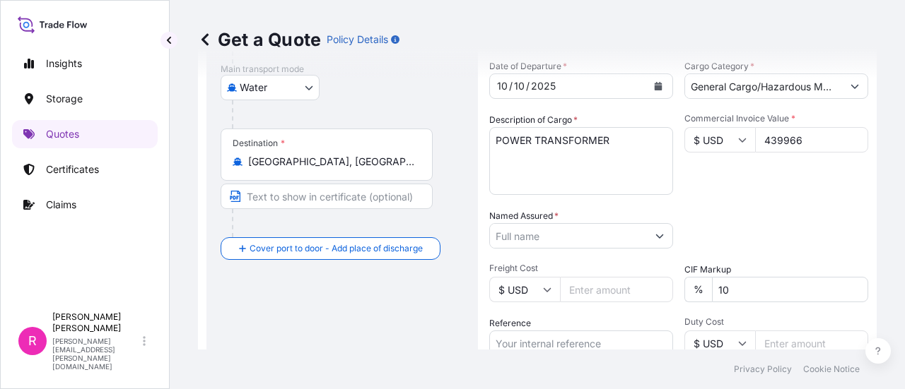
type input "439966"
click at [633, 242] on input "Named Assured *" at bounding box center [568, 235] width 157 height 25
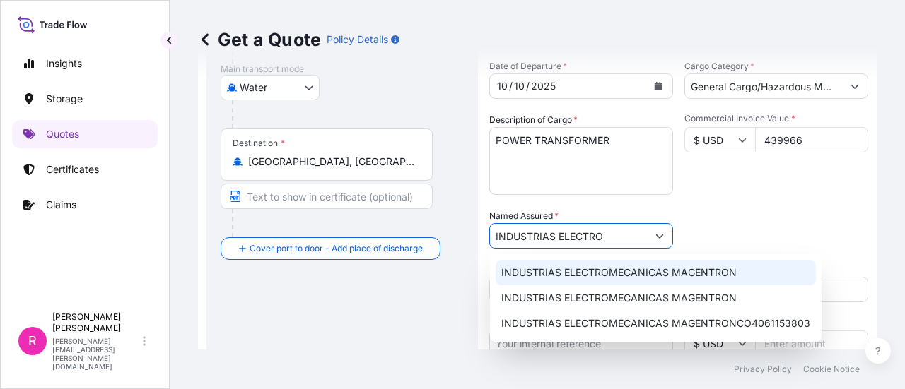
click at [614, 278] on span "INDUSTRIAS ELECTROMECANICAS MAGENTRON" at bounding box center [618, 273] width 235 height 14
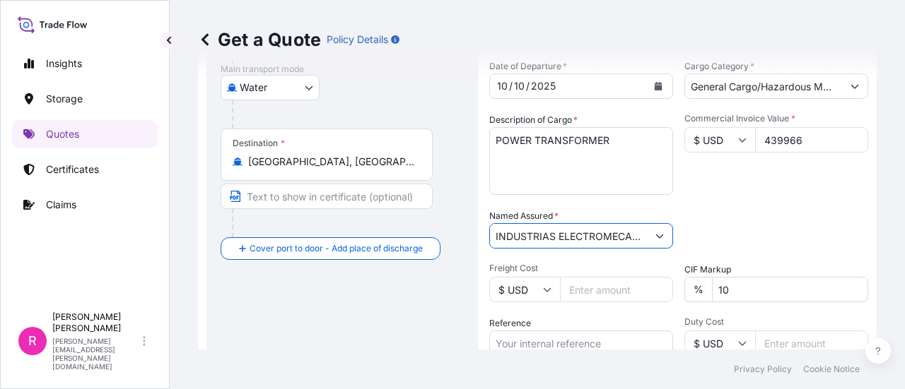
scroll to position [305, 0]
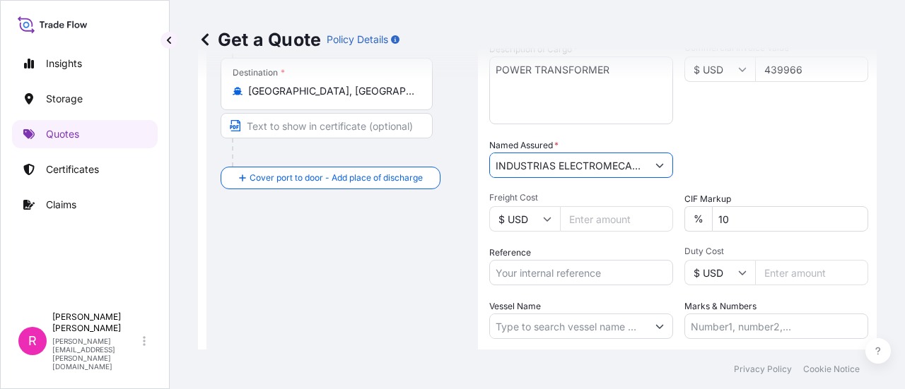
type input "INDUSTRIAS ELECTROMECANICAS MAGENTRON"
click at [575, 279] on input "Reference" at bounding box center [581, 272] width 184 height 25
click at [520, 282] on input "Reference" at bounding box center [581, 272] width 184 height 25
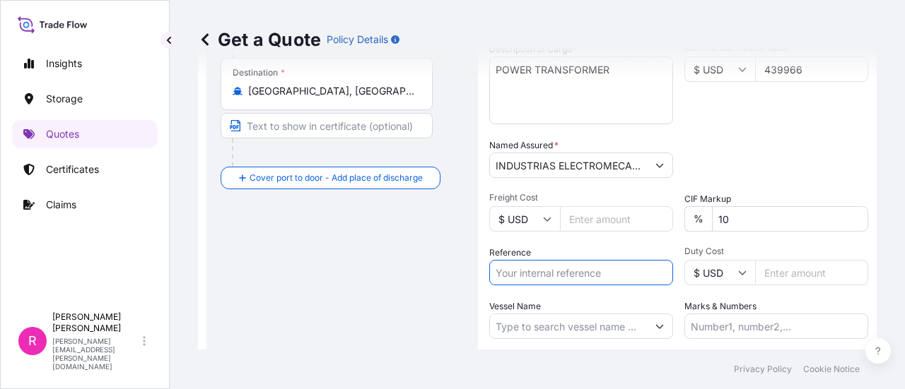
paste input "EXPO 281-25 TESLA INC"
type input "EXPO 281-25 TESLA INC"
click at [609, 320] on input "Vessel Name" at bounding box center [568, 326] width 157 height 25
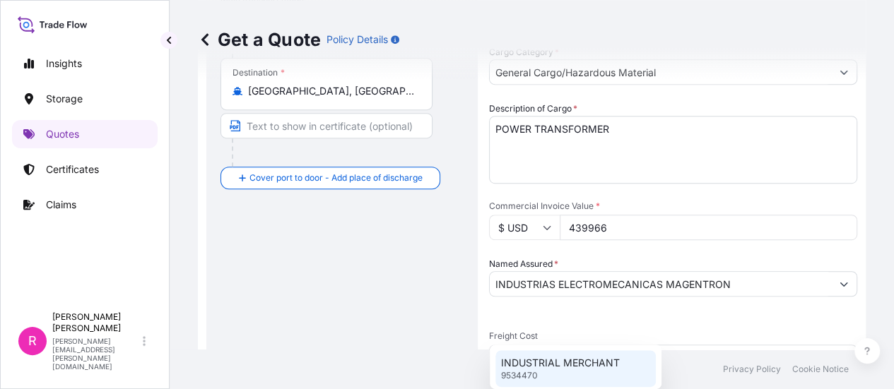
click at [598, 375] on div "INDUSTRIAL MERCHANT 9534470" at bounding box center [575, 369] width 160 height 37
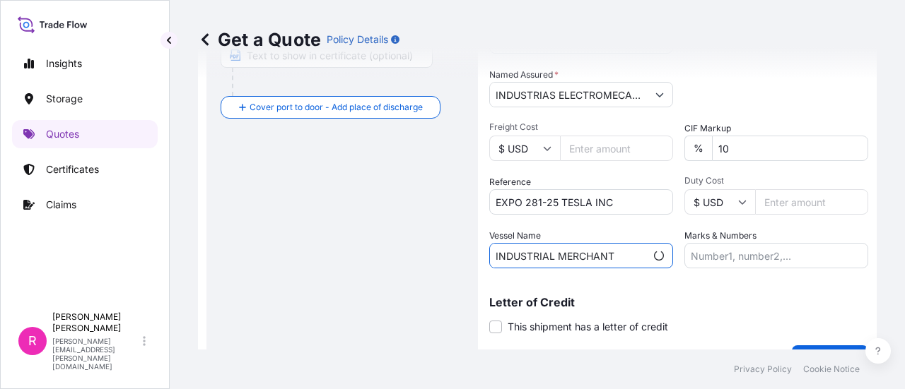
scroll to position [408, 0]
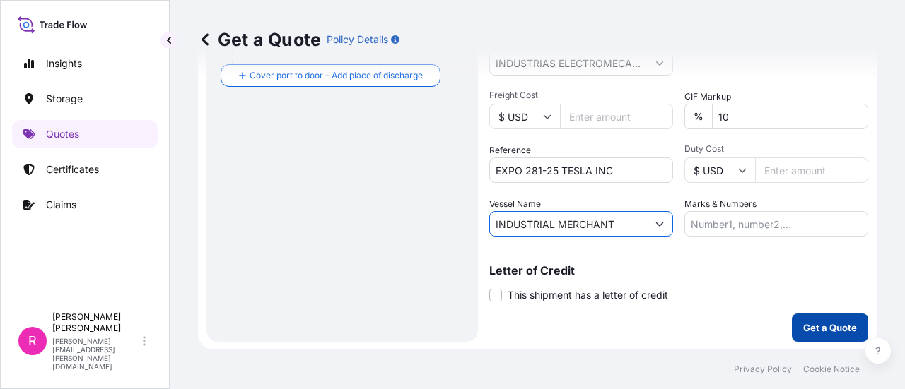
type input "INDUSTRIAL MERCHANT"
click at [816, 330] on p "Get a Quote" at bounding box center [830, 328] width 54 height 14
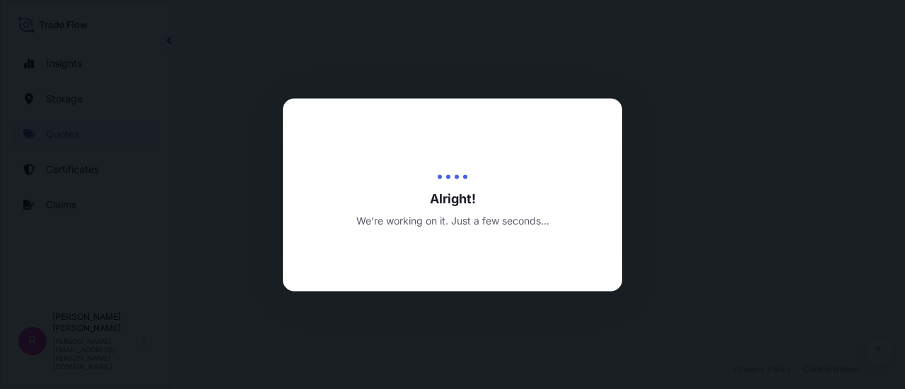
select select "Water"
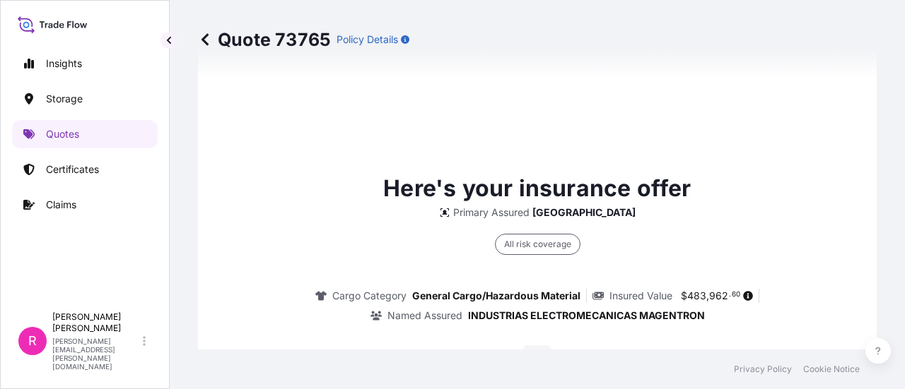
scroll to position [2273, 0]
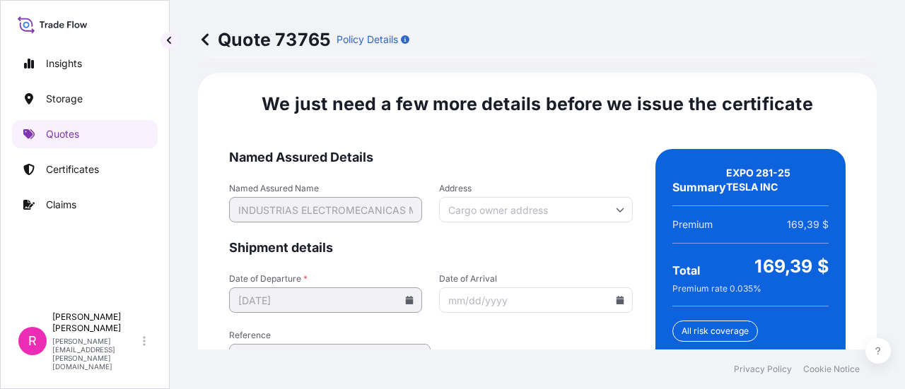
drag, startPoint x: 621, startPoint y: 277, endPoint x: 609, endPoint y: 307, distance: 32.9
click at [619, 288] on input "Date of Arrival" at bounding box center [535, 300] width 193 height 25
drag, startPoint x: 609, startPoint y: 307, endPoint x: 609, endPoint y: 288, distance: 19.1
click at [609, 306] on form "Named Assured Details Named Assured Name INDUSTRIAS ELECTROMECANICAS MAGENTRON …" at bounding box center [431, 329] width 404 height 361
click at [612, 288] on input "Date of Arrival" at bounding box center [535, 300] width 193 height 25
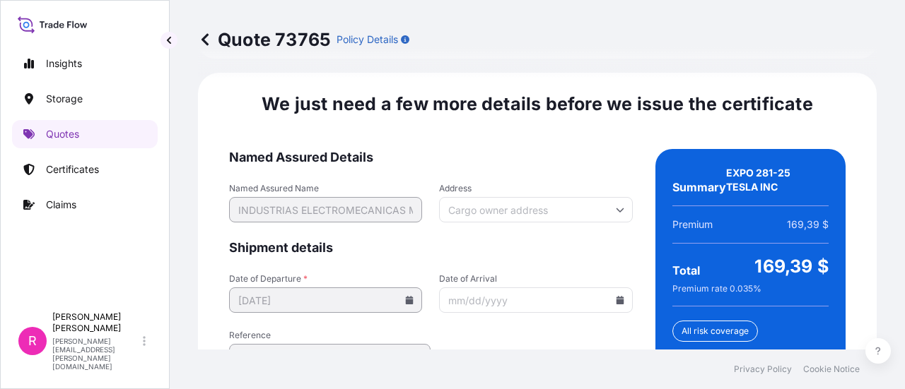
drag, startPoint x: 612, startPoint y: 283, endPoint x: 607, endPoint y: 274, distance: 10.4
click at [616, 296] on icon at bounding box center [620, 300] width 8 height 8
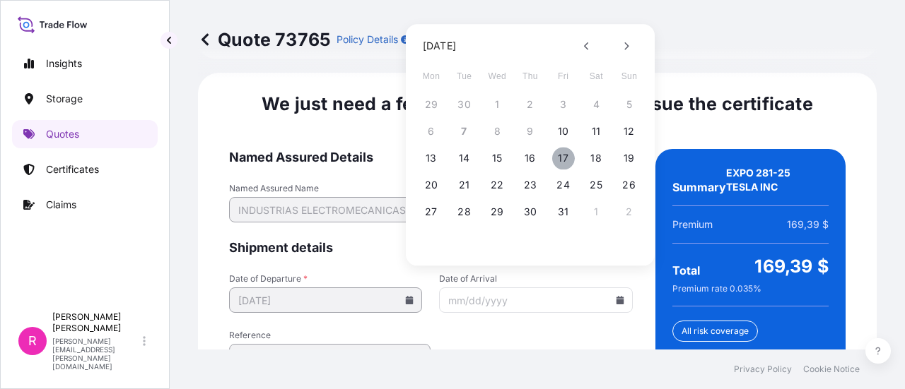
click at [567, 162] on button "17" at bounding box center [563, 158] width 23 height 23
type input "[DATE]"
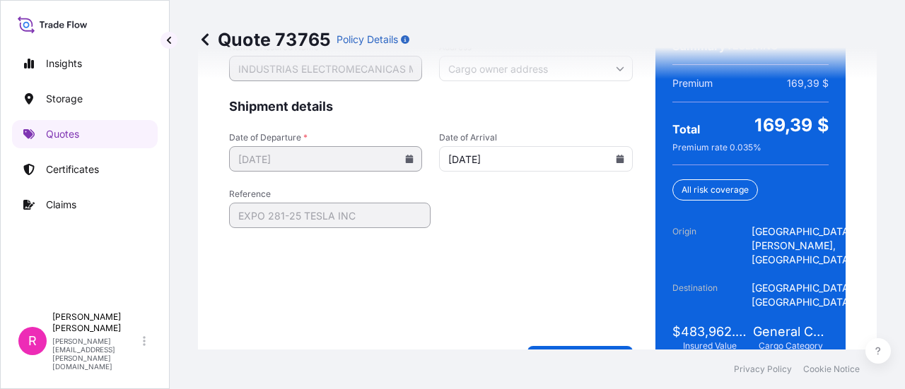
scroll to position [2422, 0]
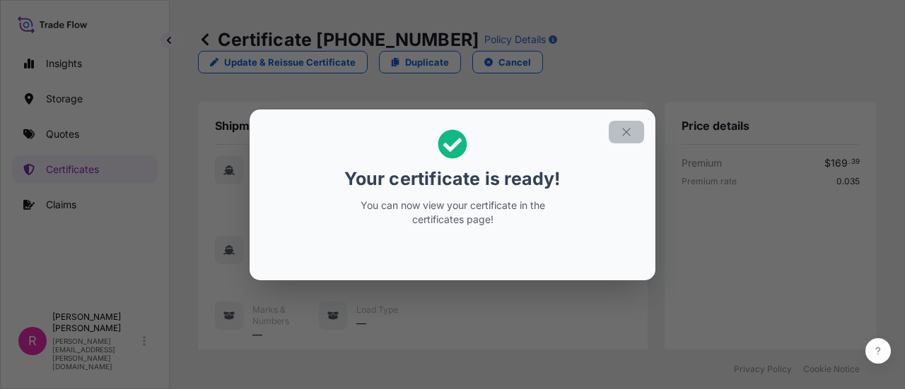
click at [628, 130] on icon "button" at bounding box center [626, 132] width 13 height 13
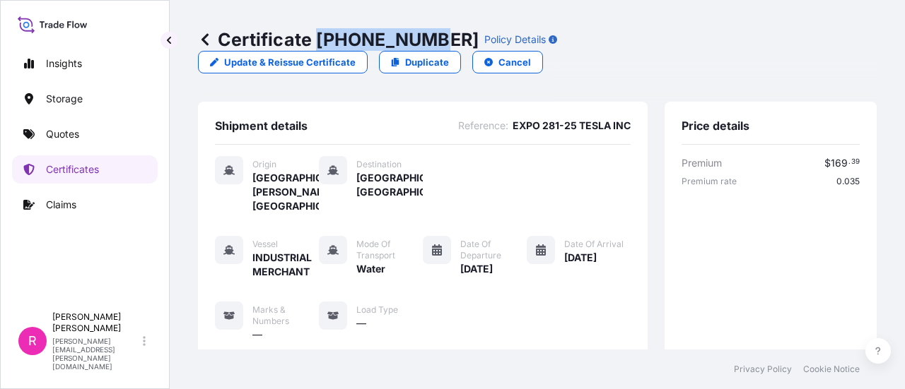
drag, startPoint x: 321, startPoint y: 36, endPoint x: 426, endPoint y: 54, distance: 106.1
click at [426, 54] on div "Certificate [PHONE_NUMBER] Policy Details Update & Reissue Certificate Duplicat…" at bounding box center [537, 51] width 679 height 102
copy p "[PHONE_NUMBER]"
click at [61, 126] on link "Quotes" at bounding box center [85, 134] width 146 height 28
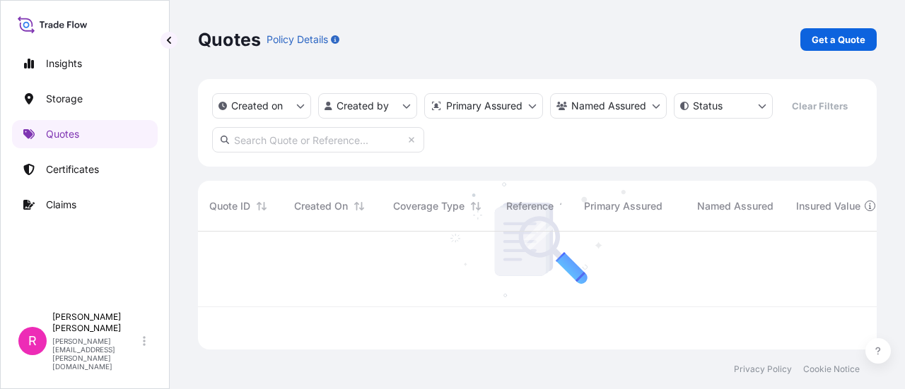
scroll to position [115, 667]
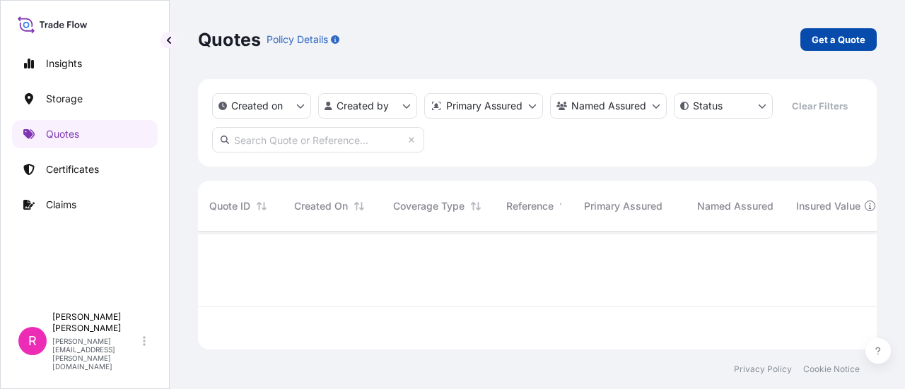
click at [836, 37] on p "Get a Quote" at bounding box center [838, 40] width 54 height 14
select select "Water"
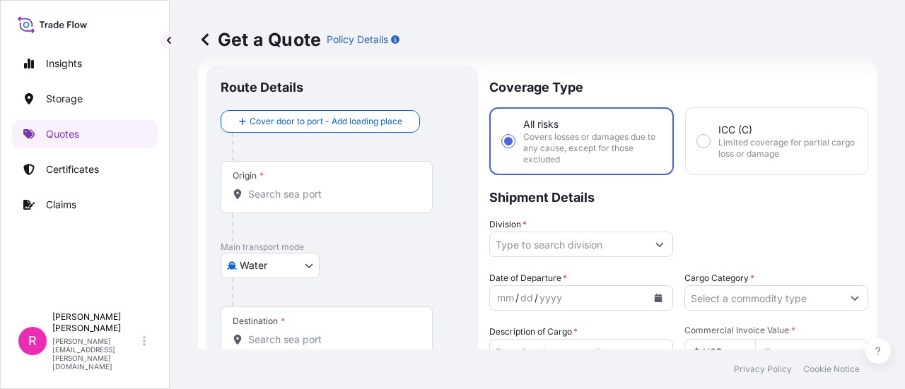
click at [370, 198] on input "Origin *" at bounding box center [331, 194] width 167 height 14
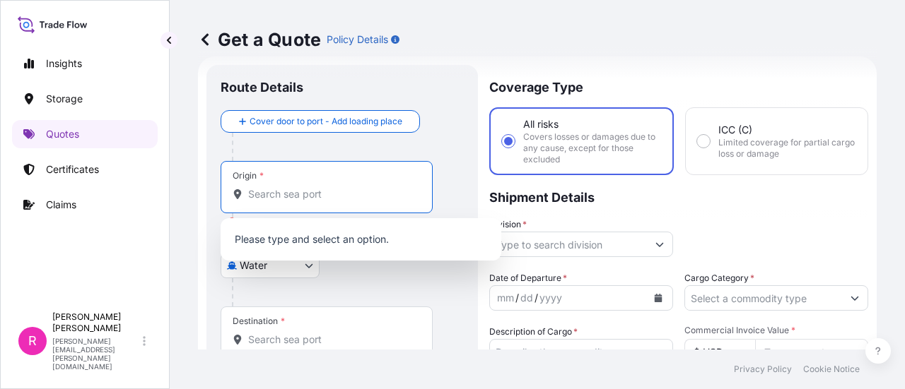
click at [308, 189] on input "Origin * Please select an origin" at bounding box center [331, 194] width 167 height 14
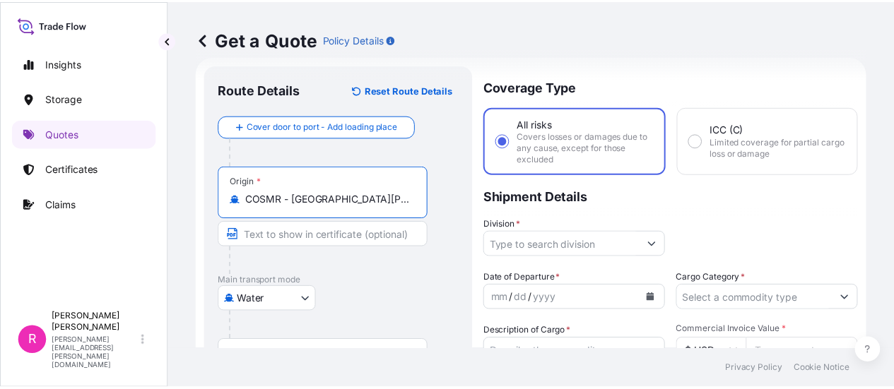
scroll to position [93, 0]
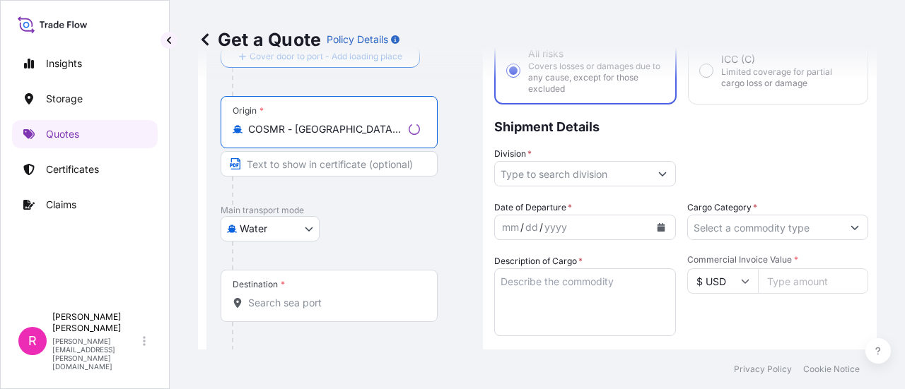
type input "COSMR - [GEOGRAPHIC_DATA][PERSON_NAME], [GEOGRAPHIC_DATA]"
click at [298, 307] on input "Destination *" at bounding box center [334, 303] width 172 height 14
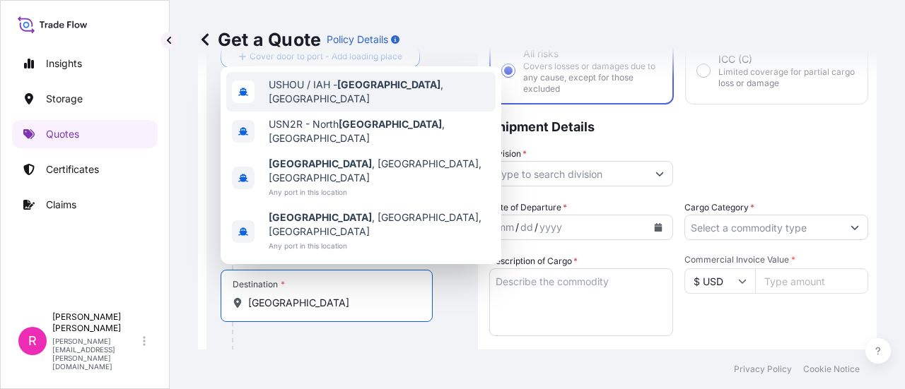
click at [425, 106] on span "USHOU / IAH - [GEOGRAPHIC_DATA] , [GEOGRAPHIC_DATA]" at bounding box center [379, 92] width 221 height 28
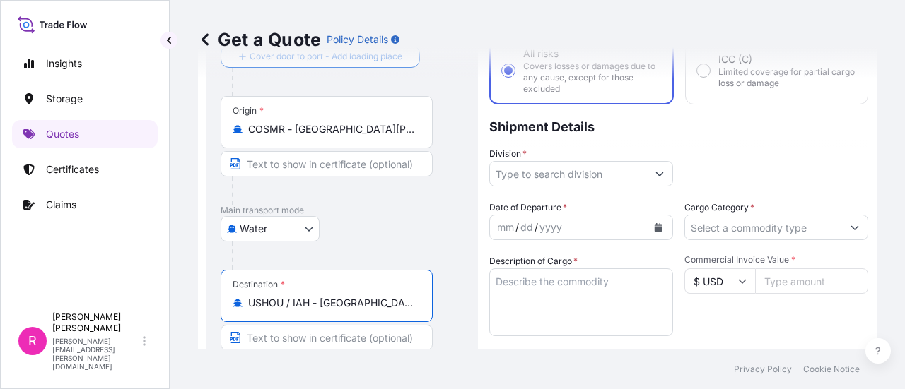
type input "USHOU / IAH - [GEOGRAPHIC_DATA], [GEOGRAPHIC_DATA]"
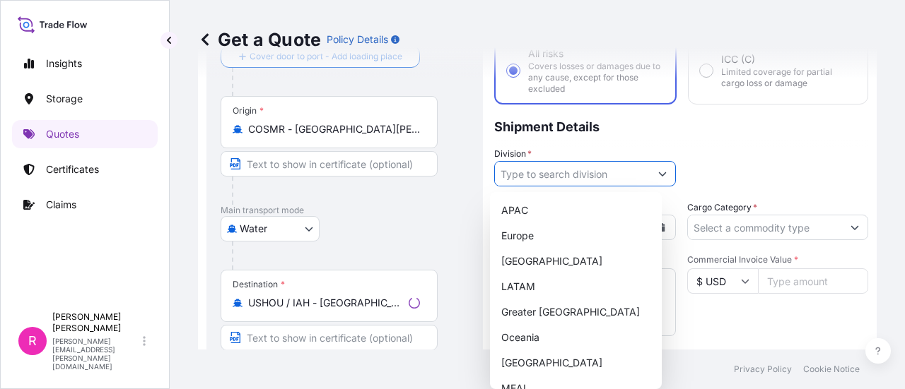
click at [515, 182] on input "Division *" at bounding box center [572, 173] width 155 height 25
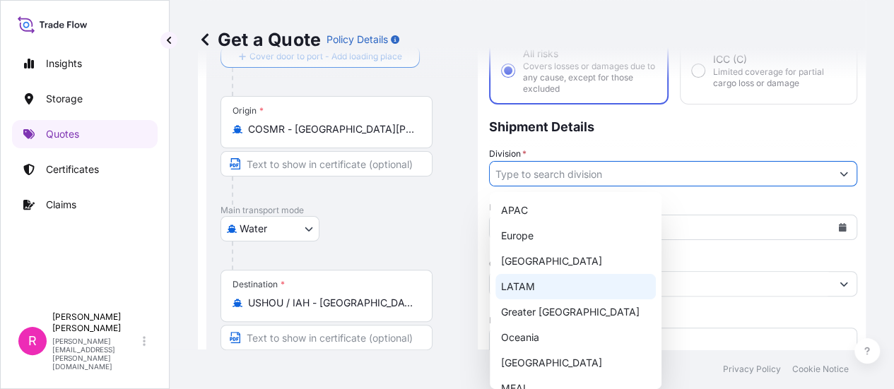
click at [545, 291] on div "LATAM" at bounding box center [575, 286] width 160 height 25
type input "LATAM"
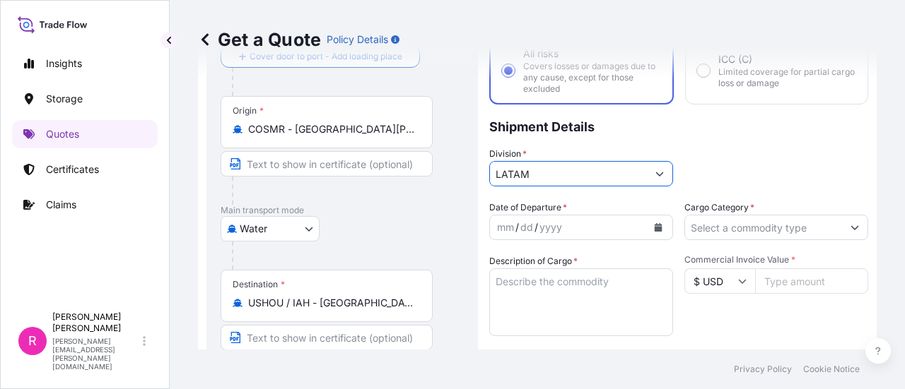
click at [654, 224] on icon "Calendar" at bounding box center [658, 227] width 8 height 8
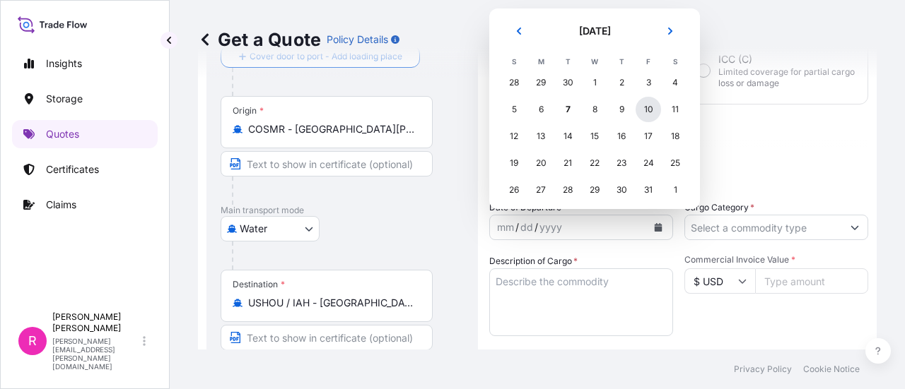
click at [651, 102] on div "10" at bounding box center [647, 109] width 25 height 25
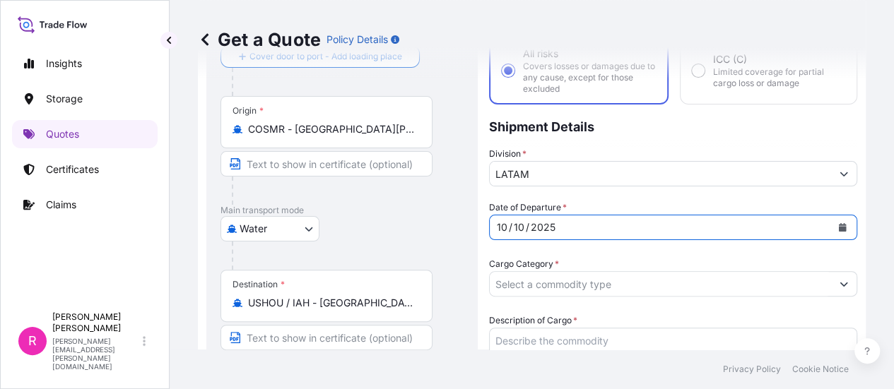
click at [764, 271] on input "Cargo Category *" at bounding box center [660, 283] width 341 height 25
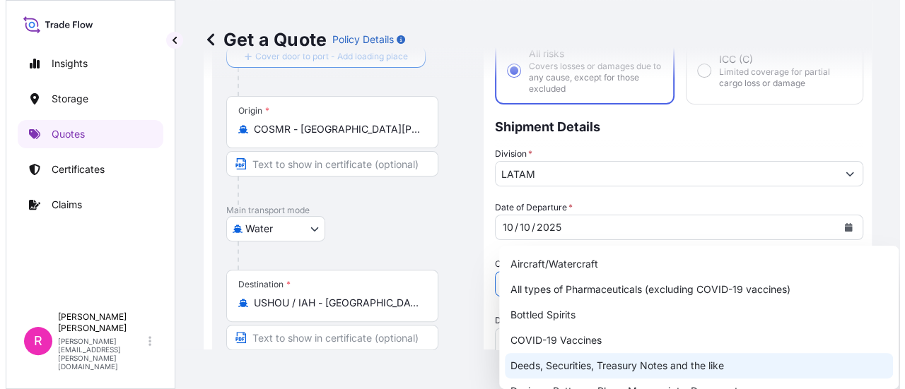
scroll to position [71, 0]
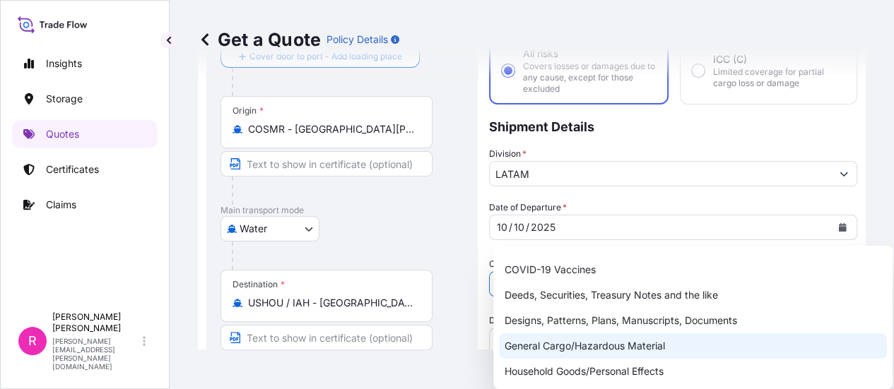
click at [587, 344] on div "General Cargo/Hazardous Material" at bounding box center [693, 346] width 388 height 25
type input "General Cargo/Hazardous Material"
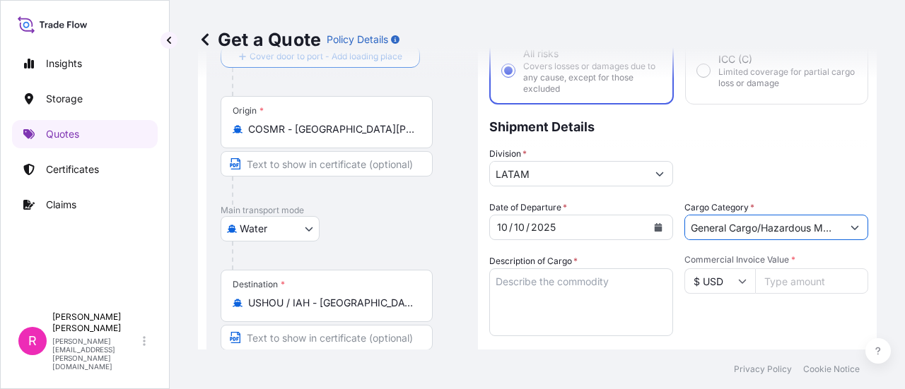
click at [543, 275] on textarea "Description of Cargo *" at bounding box center [581, 303] width 184 height 68
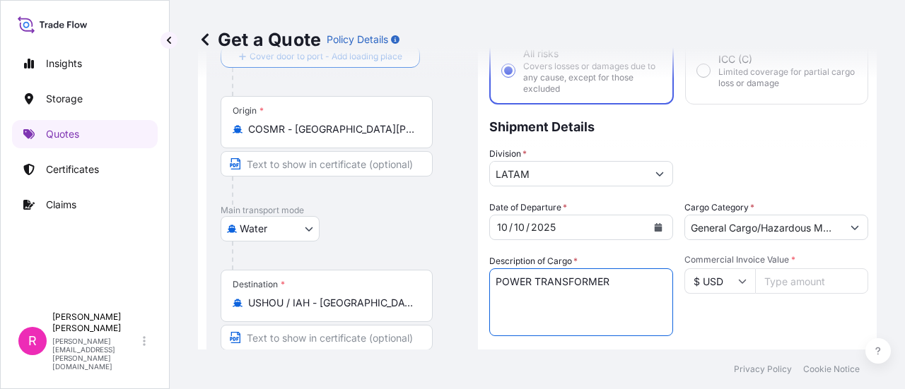
scroll to position [164, 0]
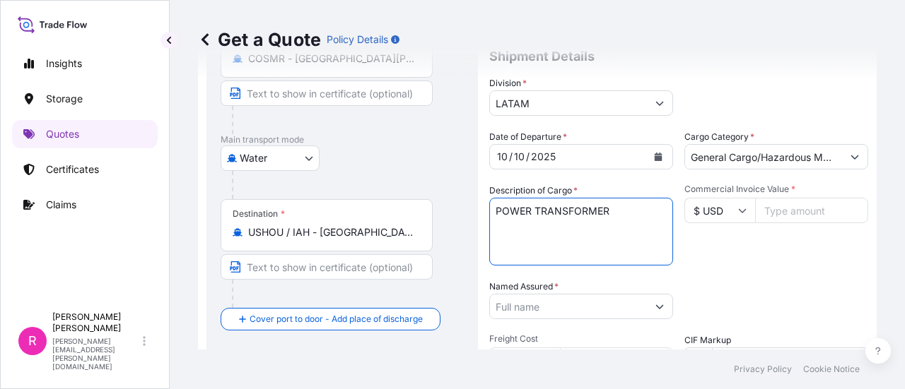
type textarea "POWER TRANSFORMER"
click at [797, 216] on input "Commercial Invoice Value *" at bounding box center [811, 210] width 113 height 25
type input "477092"
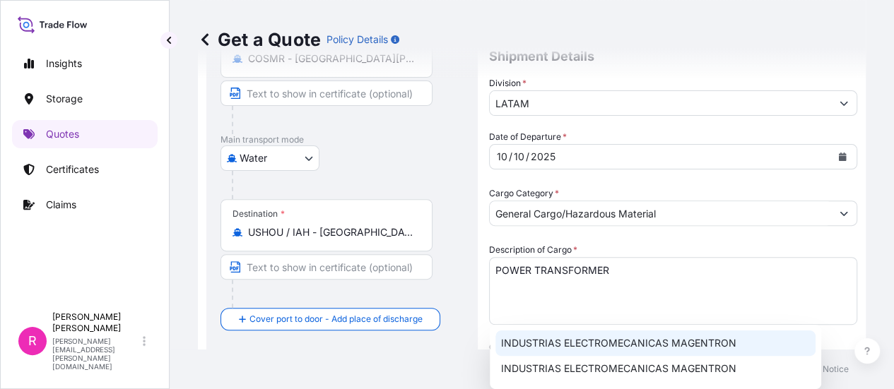
click at [640, 345] on span "INDUSTRIAS ELECTROMECANICAS MAGENTRON" at bounding box center [618, 343] width 235 height 14
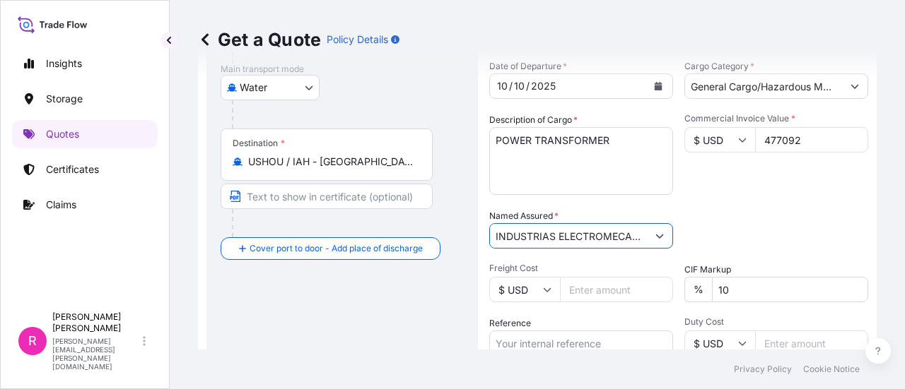
scroll to position [305, 0]
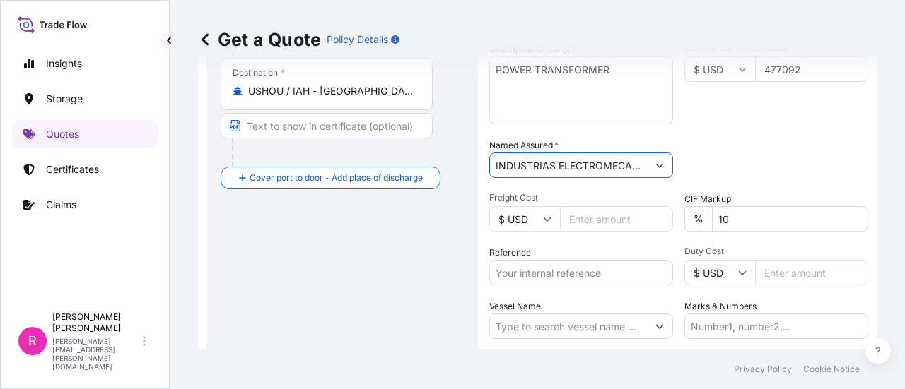
type input "INDUSTRIAS ELECTROMECANICAS MAGENTRON"
click at [609, 286] on div "Date of Departure * [DATE] Cargo Category * General Cargo/Hazardous Material De…" at bounding box center [678, 164] width 379 height 351
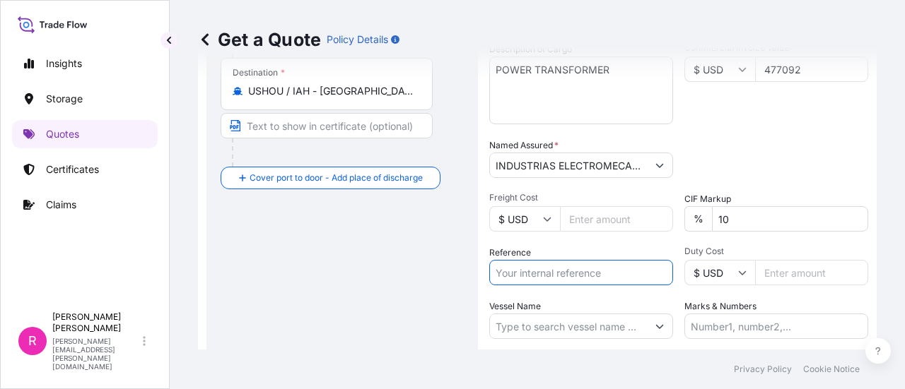
click at [612, 277] on input "Reference" at bounding box center [581, 272] width 184 height 25
click at [597, 332] on input "Vessel Name" at bounding box center [568, 326] width 157 height 25
click at [593, 278] on input "Reference" at bounding box center [581, 272] width 184 height 25
paste input "EXPO 289-25 TESLA INC"
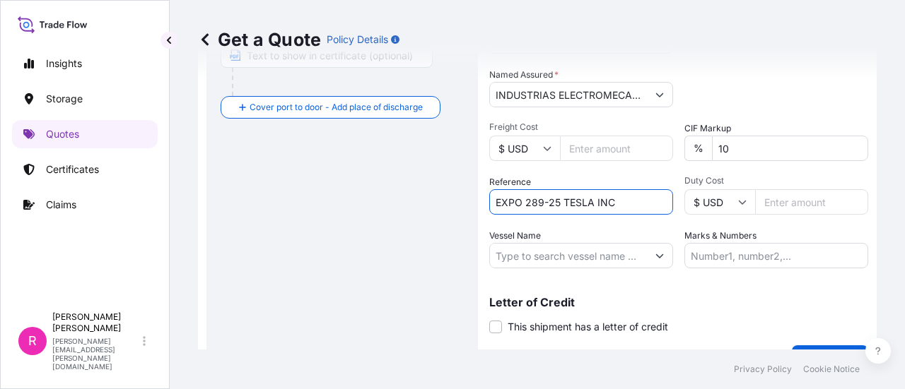
type input "EXPO 289-25 TESLA INC"
click at [591, 259] on input "Vessel Name" at bounding box center [568, 255] width 157 height 25
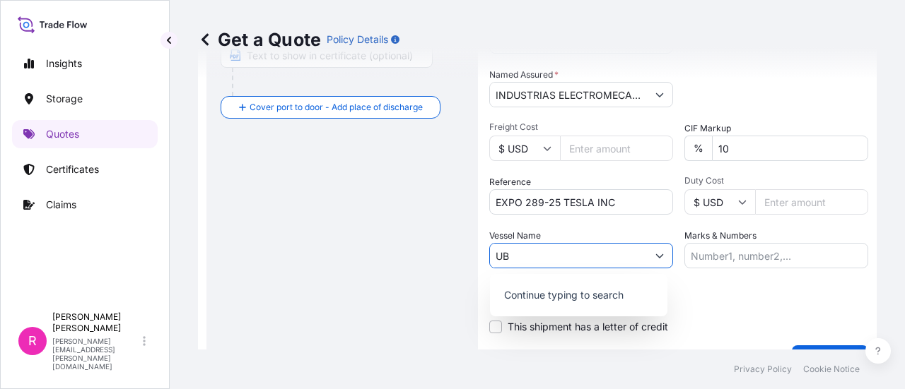
type input "U"
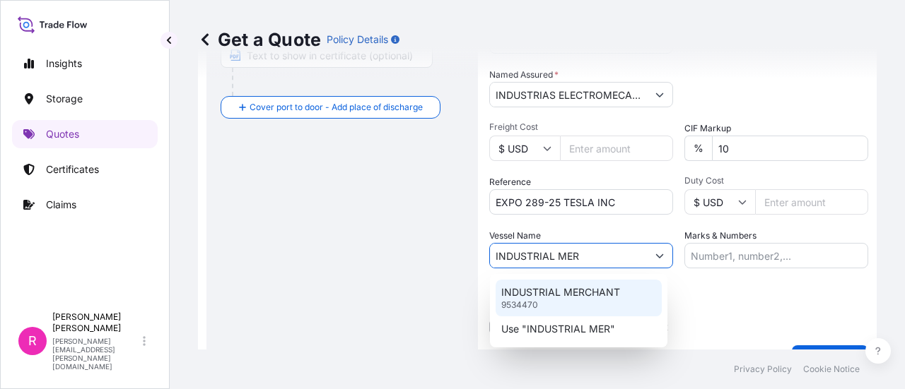
click at [599, 291] on p "INDUSTRIAL MERCHANT" at bounding box center [560, 293] width 119 height 14
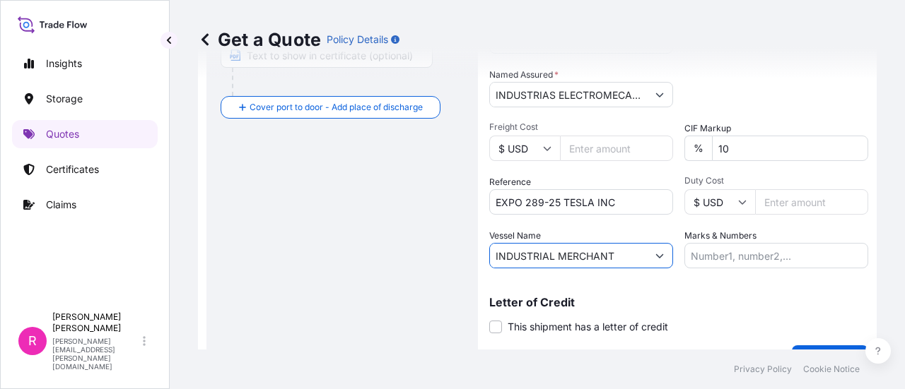
scroll to position [408, 0]
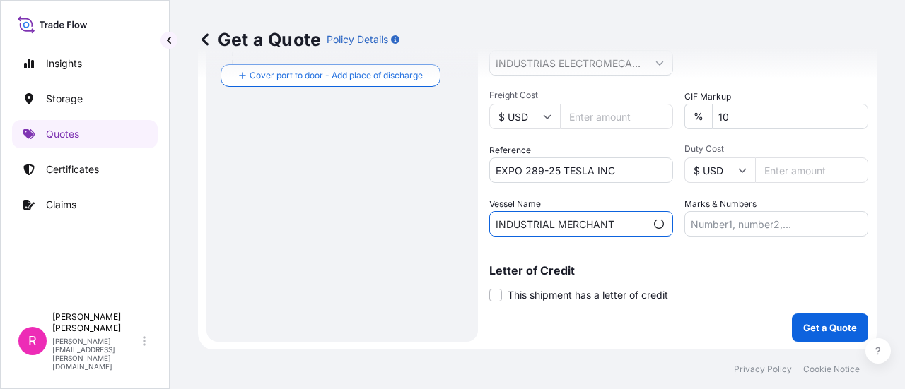
type input "INDUSTRIAL MERCHANT"
click at [809, 328] on p "Get a Quote" at bounding box center [830, 328] width 54 height 14
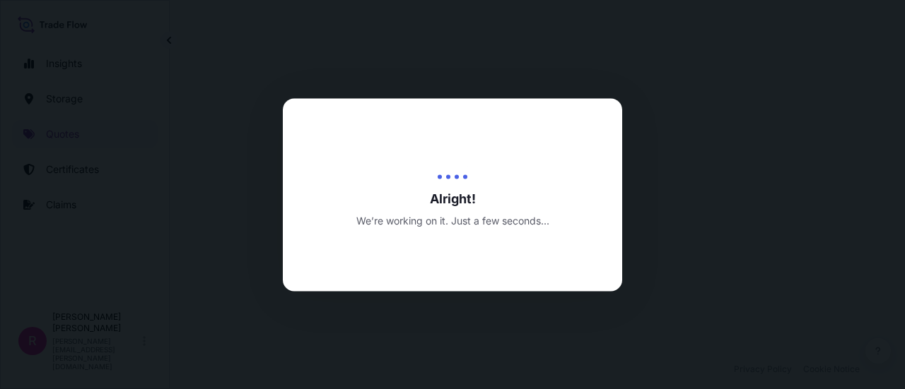
select select "Water"
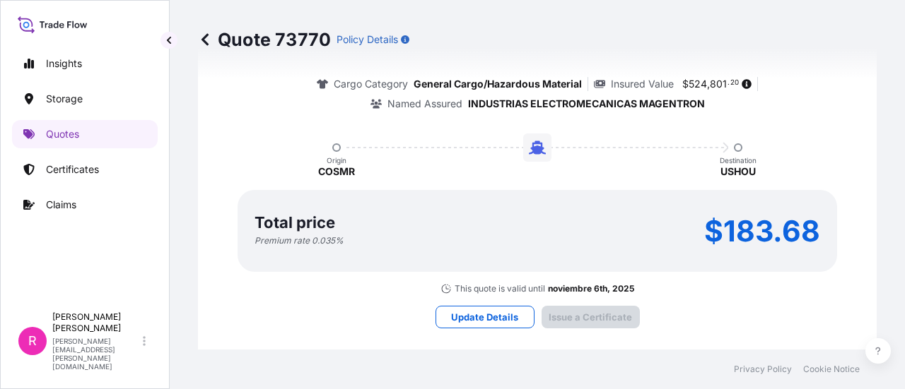
scroll to position [2273, 0]
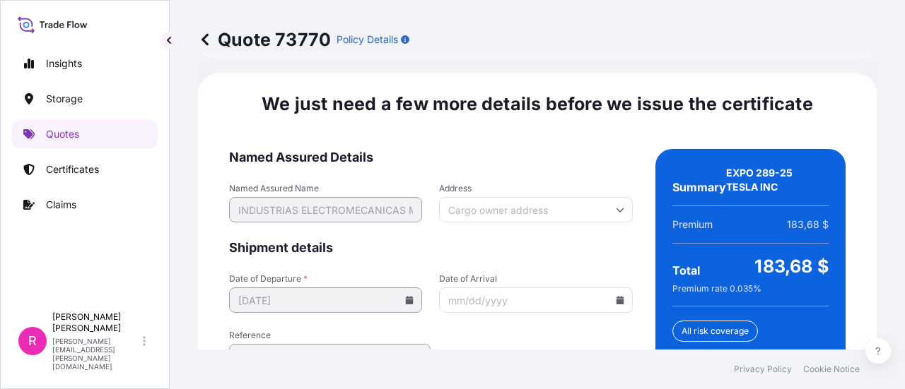
click at [616, 296] on icon at bounding box center [620, 300] width 8 height 8
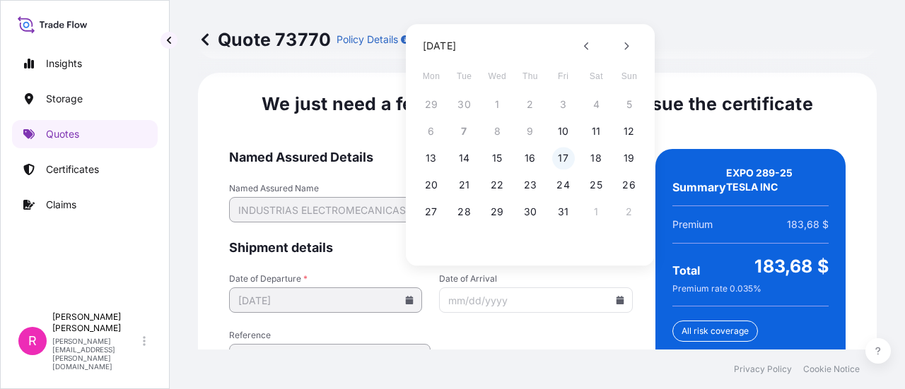
click at [567, 156] on button "17" at bounding box center [563, 158] width 23 height 23
type input "[DATE]"
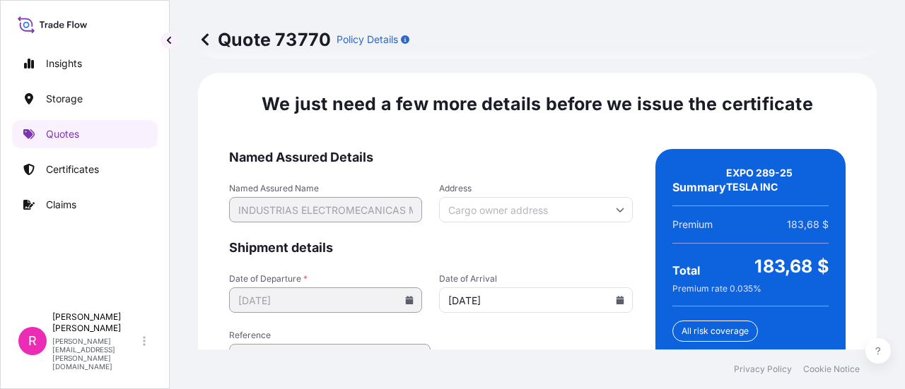
scroll to position [2422, 0]
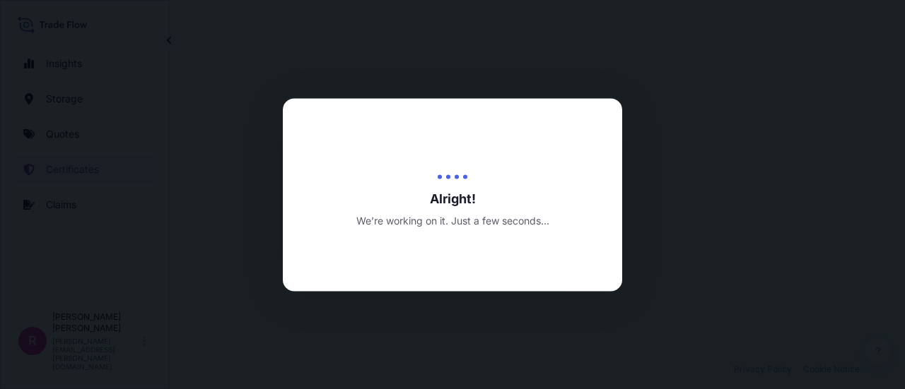
click at [589, 80] on div at bounding box center [452, 194] width 905 height 389
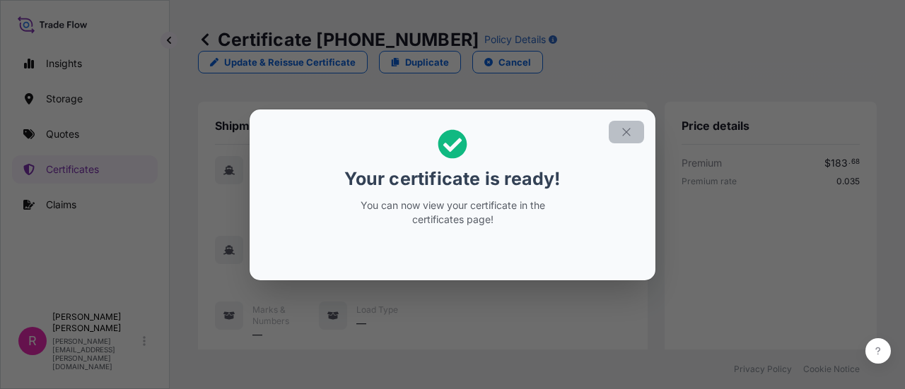
click at [638, 131] on button "button" at bounding box center [626, 132] width 35 height 23
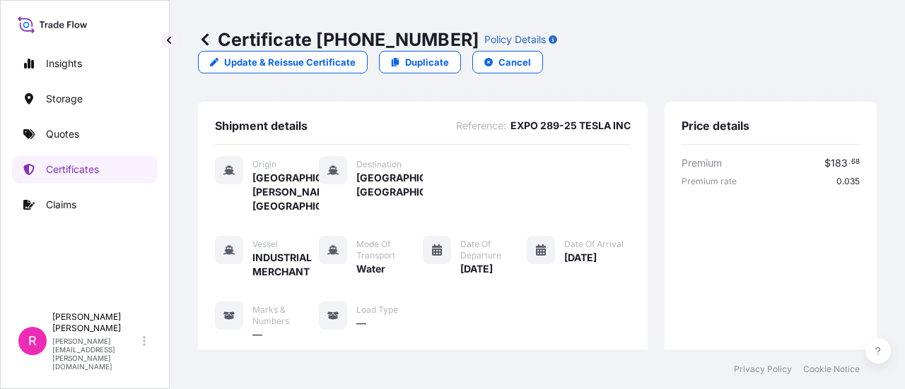
click at [326, 37] on p "Certificate [PHONE_NUMBER]" at bounding box center [338, 39] width 281 height 23
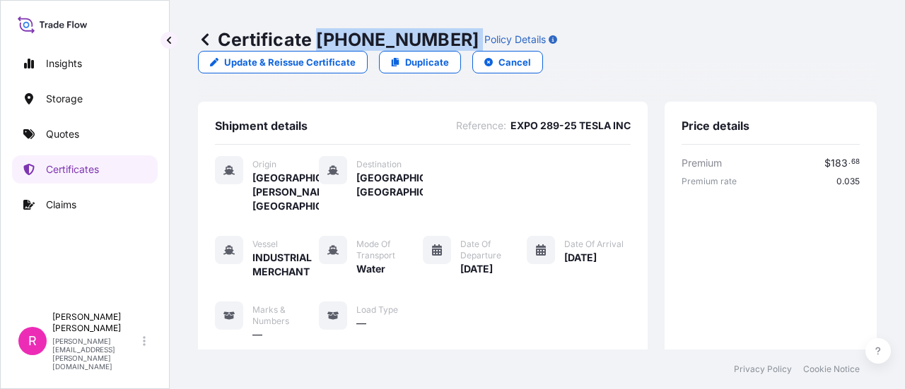
drag, startPoint x: 321, startPoint y: 35, endPoint x: 427, endPoint y: 35, distance: 106.0
click at [427, 35] on div "Certificate [PHONE_NUMBER] Policy Details" at bounding box center [377, 39] width 359 height 23
copy p "[PHONE_NUMBER]"
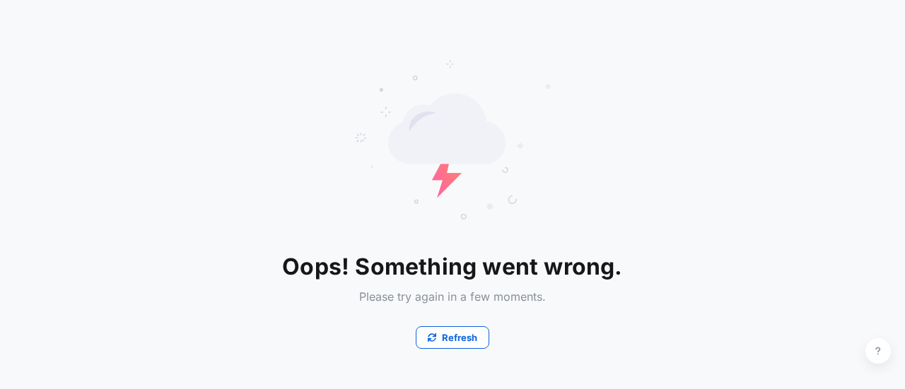
click at [473, 315] on div "Refresh" at bounding box center [452, 330] width 340 height 40
click at [442, 340] on p "Refresh" at bounding box center [459, 338] width 35 height 14
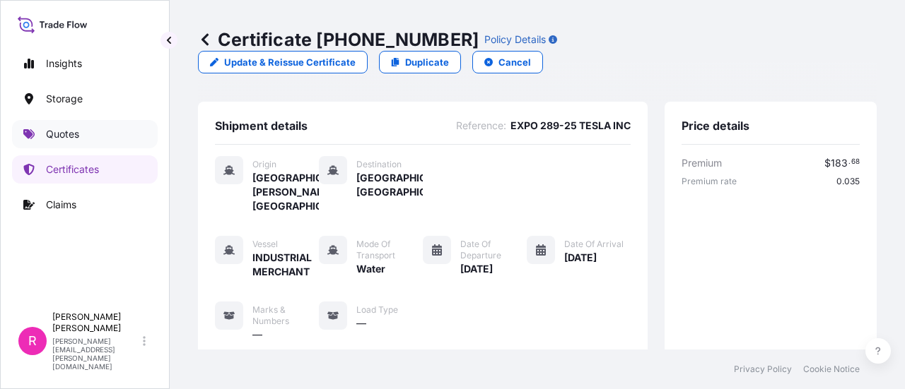
click at [89, 138] on link "Quotes" at bounding box center [85, 134] width 146 height 28
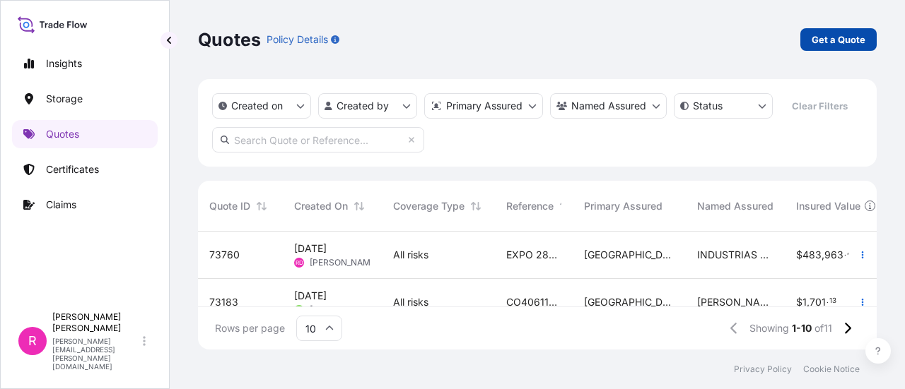
click at [835, 36] on p "Get a Quote" at bounding box center [838, 40] width 54 height 14
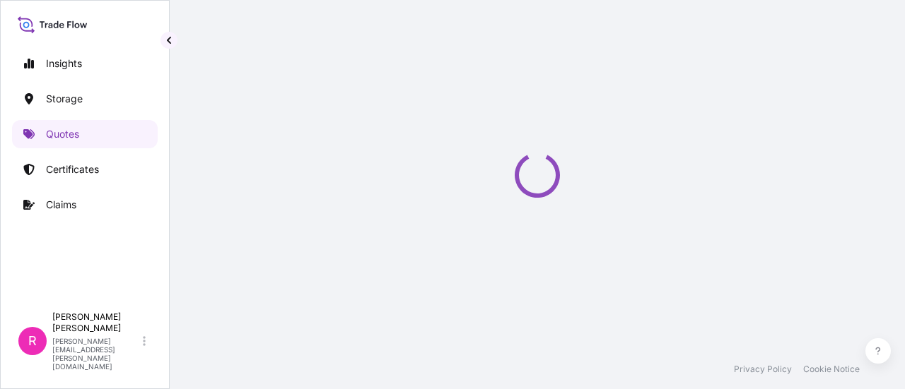
scroll to position [23, 0]
select select "Water"
